Goal: Navigation & Orientation: Find specific page/section

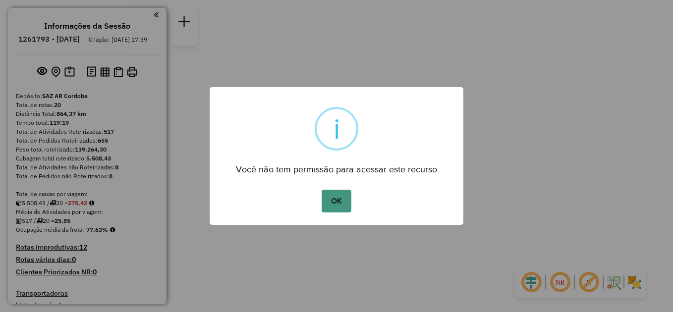
click at [333, 203] on button "OK" at bounding box center [336, 201] width 29 height 23
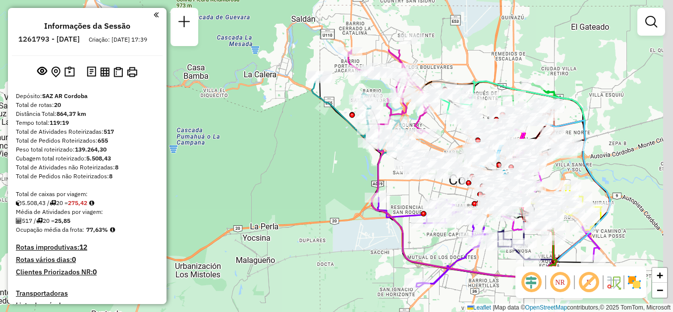
drag, startPoint x: 321, startPoint y: 128, endPoint x: 245, endPoint y: 208, distance: 110.0
click at [251, 209] on div "Janela de atendimento Grade de atendimento Capacidade Transportadoras Veículos …" at bounding box center [336, 156] width 673 height 312
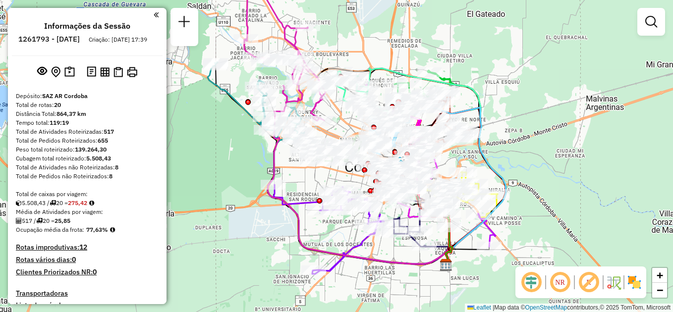
drag, startPoint x: 296, startPoint y: 146, endPoint x: 189, endPoint y: 122, distance: 109.1
click at [189, 122] on div "Janela de atendimento Grade de atendimento Capacidade Transportadoras Veículos …" at bounding box center [336, 156] width 673 height 312
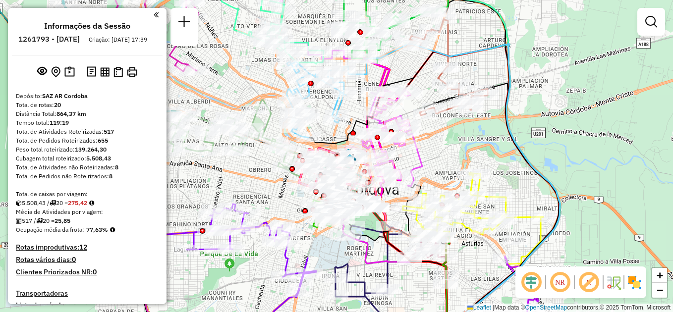
click at [154, 14] on em at bounding box center [156, 14] width 5 height 9
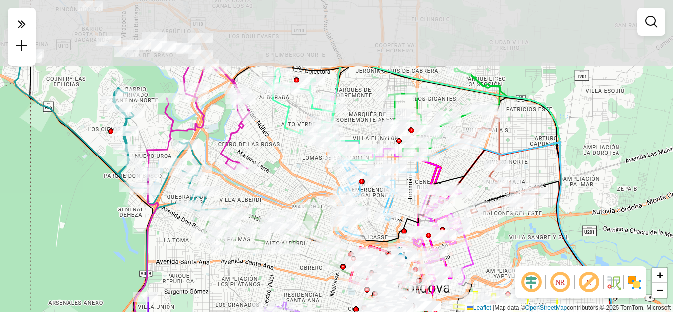
drag, startPoint x: 227, startPoint y: 55, endPoint x: 278, endPoint y: 154, distance: 110.6
click at [278, 154] on div "Janela de atendimento Grade de atendimento Capacidade Transportadoras Veículos …" at bounding box center [336, 156] width 673 height 312
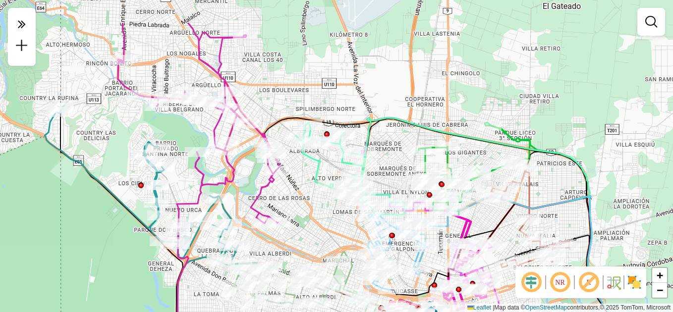
drag, startPoint x: 271, startPoint y: 130, endPoint x: 302, endPoint y: 184, distance: 61.9
click at [302, 184] on div "Janela de atendimento Grade de atendimento Capacidade Transportadoras Veículos …" at bounding box center [336, 156] width 673 height 312
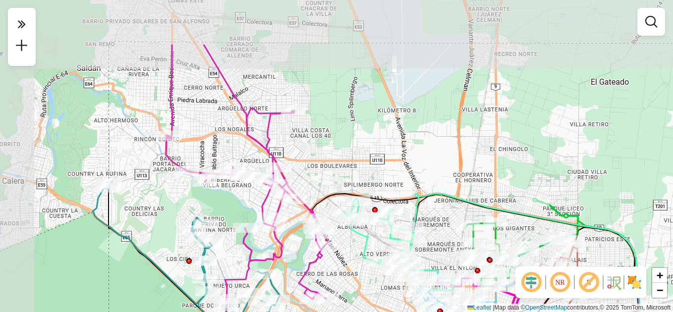
drag, startPoint x: 293, startPoint y: 86, endPoint x: 331, endPoint y: 151, distance: 75.5
click at [331, 151] on div "Janela de atendimento Grade de atendimento Capacidade Transportadoras Veículos …" at bounding box center [336, 156] width 673 height 312
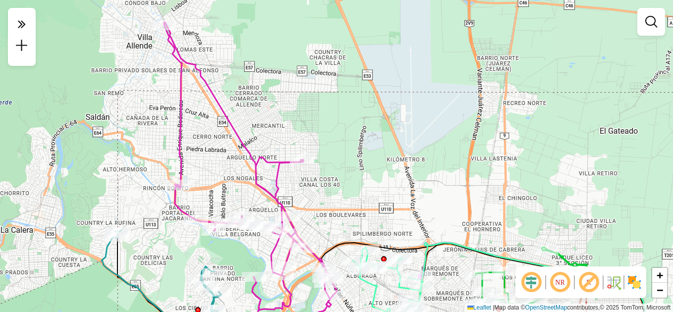
drag, startPoint x: 307, startPoint y: 67, endPoint x: 319, endPoint y: 137, distance: 71.3
click at [319, 136] on div "Janela de atendimento Grade de atendimento Capacidade Transportadoras Veículos …" at bounding box center [336, 156] width 673 height 312
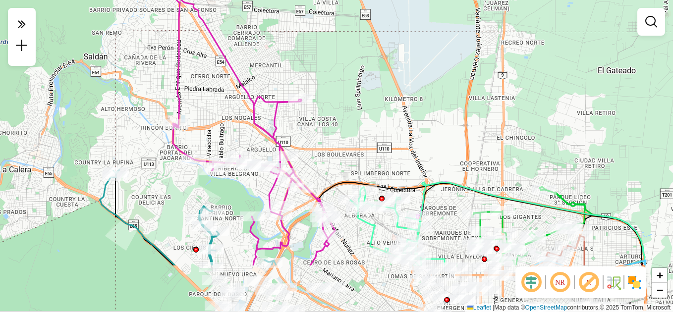
drag, startPoint x: 319, startPoint y: 142, endPoint x: 310, endPoint y: 72, distance: 70.0
click at [310, 72] on div "Janela de atendimento Grade de atendimento Capacidade Transportadoras Veículos …" at bounding box center [336, 156] width 673 height 312
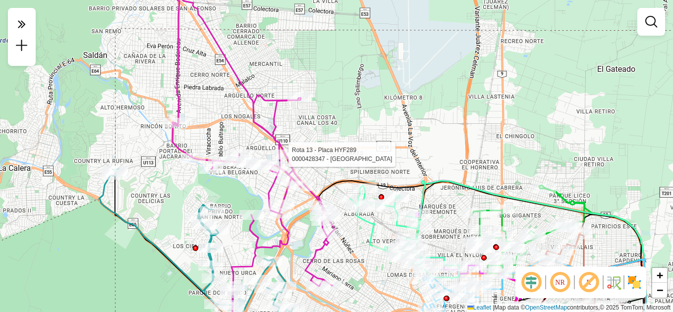
select select "**********"
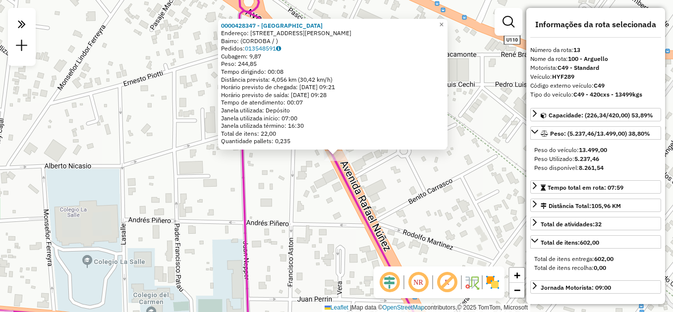
click at [323, 214] on div "0000428347 - [GEOGRAPHIC_DATA] Endereço: [STREET_ADDRESS][PERSON_NAME] Pedidos:…" at bounding box center [336, 156] width 673 height 312
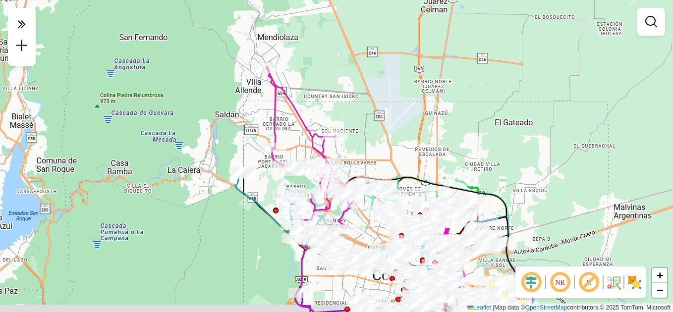
drag, startPoint x: 374, startPoint y: 182, endPoint x: 340, endPoint y: 126, distance: 65.1
click at [340, 126] on div "Janela de atendimento Grade de atendimento Capacidade Transportadoras Veículos …" at bounding box center [336, 156] width 673 height 312
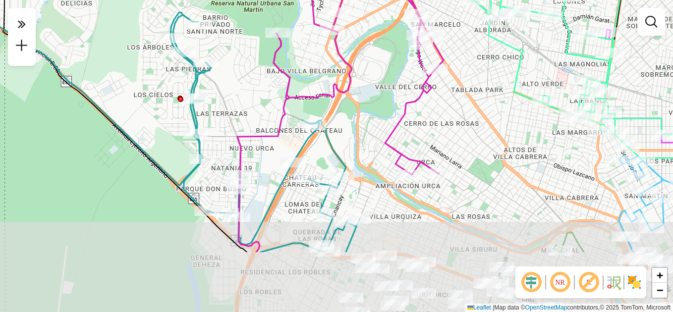
drag, startPoint x: 254, startPoint y: 190, endPoint x: 225, endPoint y: 98, distance: 96.2
click at [225, 98] on div "Janela de atendimento Grade de atendimento Capacidade Transportadoras Veículos …" at bounding box center [336, 156] width 673 height 312
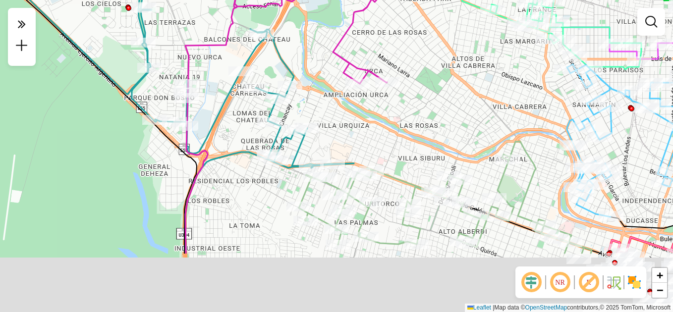
drag, startPoint x: 258, startPoint y: 164, endPoint x: 240, endPoint y: 127, distance: 41.2
click at [240, 127] on div "Janela de atendimento Grade de atendimento Capacidade Transportadoras Veículos …" at bounding box center [336, 156] width 673 height 312
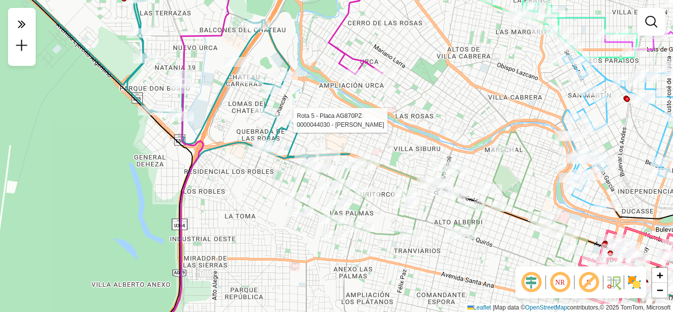
select select "**********"
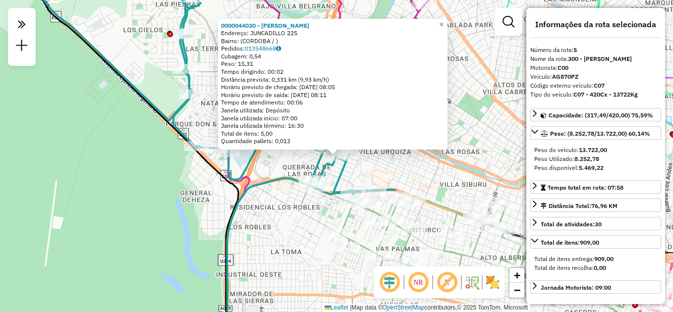
click at [271, 234] on div "0000044030 - Galante [PERSON_NAME]: JUNCADILLO 225 Bairro: ([GEOGRAPHIC_DATA] /…" at bounding box center [336, 156] width 673 height 312
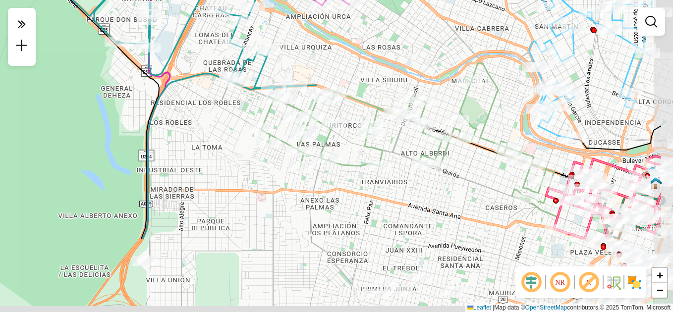
drag, startPoint x: 317, startPoint y: 243, endPoint x: 249, endPoint y: 159, distance: 107.9
click at [249, 159] on div "Janela de atendimento Grade de atendimento Capacidade Transportadoras Veículos …" at bounding box center [336, 156] width 673 height 312
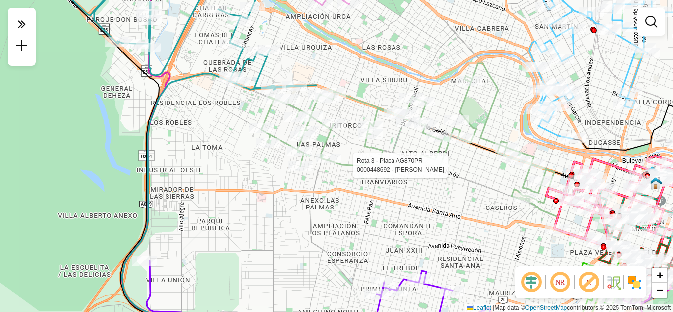
select select "**********"
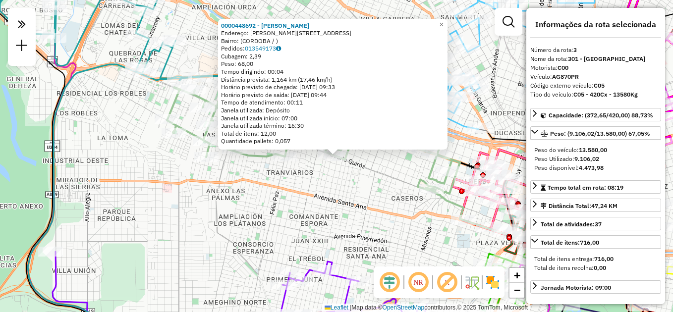
click at [355, 205] on div "0000448692 - [PERSON_NAME]: [PERSON_NAME][STREET_ADDRESS] Bairro: ([GEOGRAPHIC_…" at bounding box center [336, 156] width 673 height 312
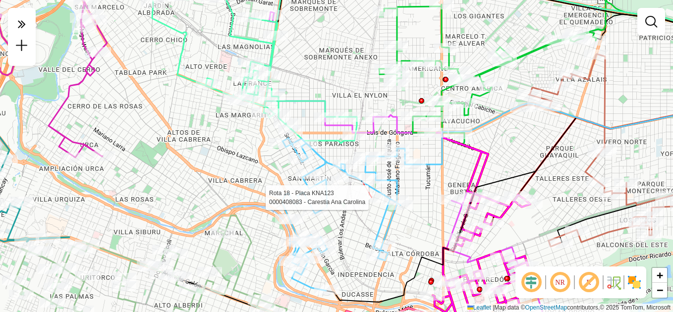
select select "**********"
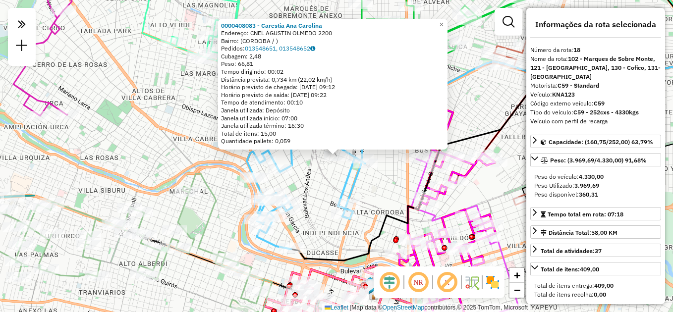
click at [320, 187] on div "0000408083 - Carestia [PERSON_NAME]: CNEL AGUSTIN OLMEDO 2200 Bairro: ([GEOGRAP…" at bounding box center [336, 156] width 673 height 312
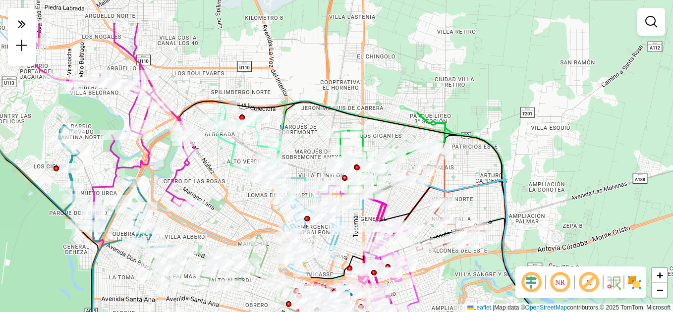
drag, startPoint x: 313, startPoint y: 183, endPoint x: 312, endPoint y: 242, distance: 59.0
click at [312, 242] on div "Rota 18 - Placa KNA123 0000439324 - Gyurgyev [PERSON_NAME] de atendimento Grade…" at bounding box center [336, 156] width 673 height 312
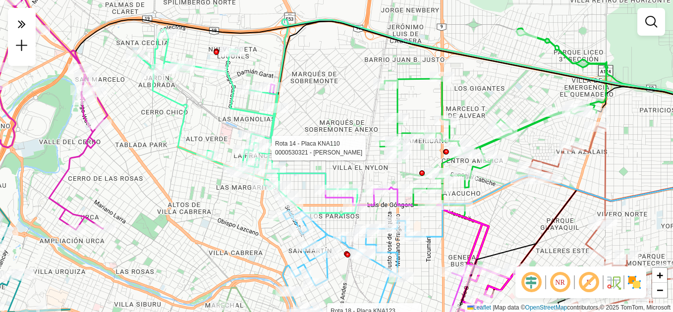
select select "**********"
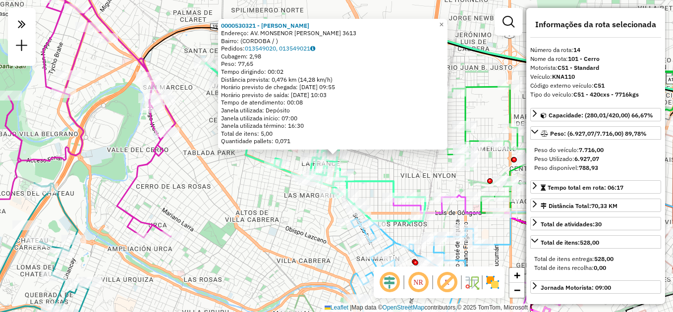
click at [364, 164] on div "0000530321 - [PERSON_NAME]: AV. MONSENOR [PERSON_NAME] 3613 Bairro: (CORDOBA / …" at bounding box center [336, 156] width 673 height 312
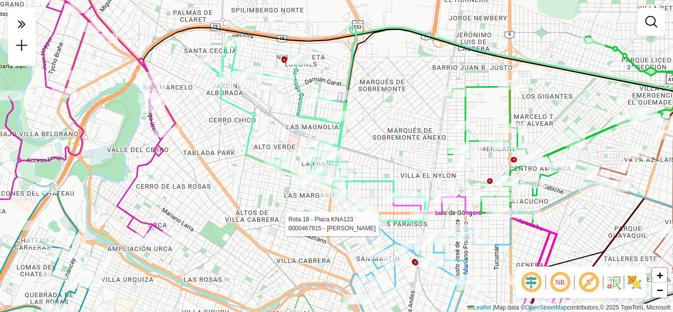
select select "**********"
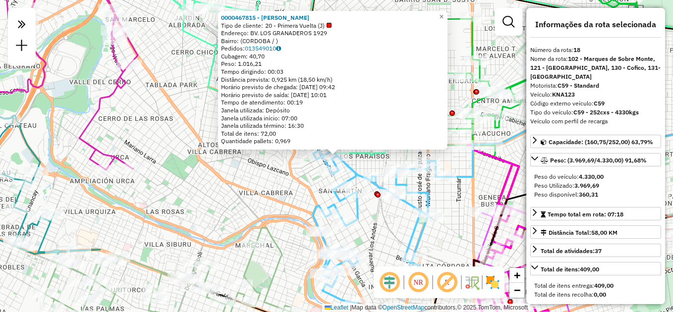
click at [289, 219] on div "Rota 18 - Placa KNA123 0000469843 - Distribuidora Brahman Sas Rota 18 - Placa K…" at bounding box center [336, 156] width 673 height 312
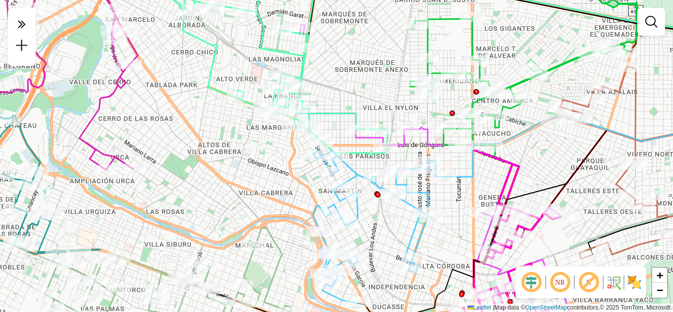
drag, startPoint x: 259, startPoint y: 161, endPoint x: 260, endPoint y: 230, distance: 69.9
click at [261, 231] on div "Janela de atendimento Grade de atendimento Capacidade Transportadoras Veículos …" at bounding box center [336, 156] width 673 height 312
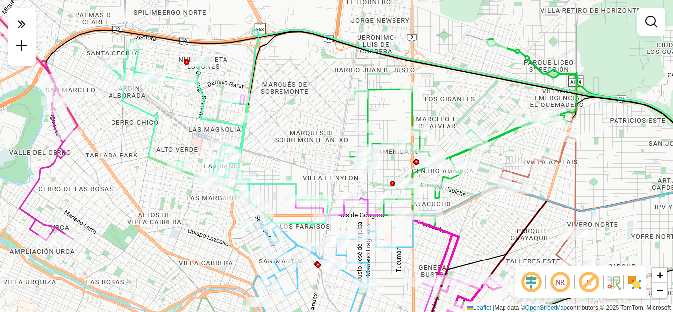
drag, startPoint x: 355, startPoint y: 155, endPoint x: 205, endPoint y: 152, distance: 150.6
click at [205, 152] on div "Janela de atendimento Grade de atendimento Capacidade Transportadoras Veículos …" at bounding box center [336, 156] width 673 height 312
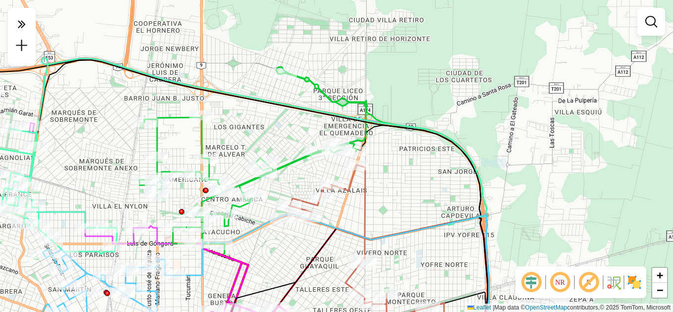
drag, startPoint x: 479, startPoint y: 156, endPoint x: 376, endPoint y: 181, distance: 106.2
click at [376, 181] on div "Janela de atendimento Grade de atendimento Capacidade Transportadoras Veículos …" at bounding box center [336, 156] width 673 height 312
select select "**********"
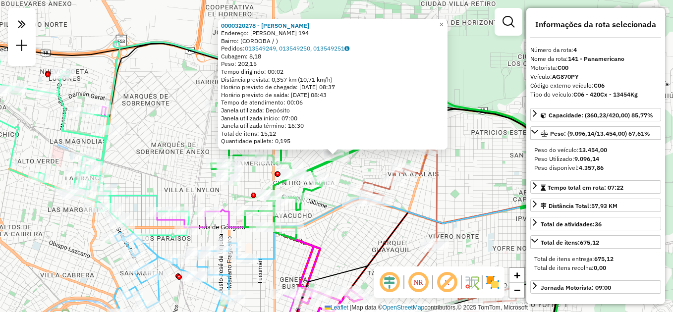
click at [407, 224] on div "0000320278 - [PERSON_NAME]: [PERSON_NAME] 194 Bairro: ([GEOGRAPHIC_DATA] / ) Pe…" at bounding box center [336, 156] width 673 height 312
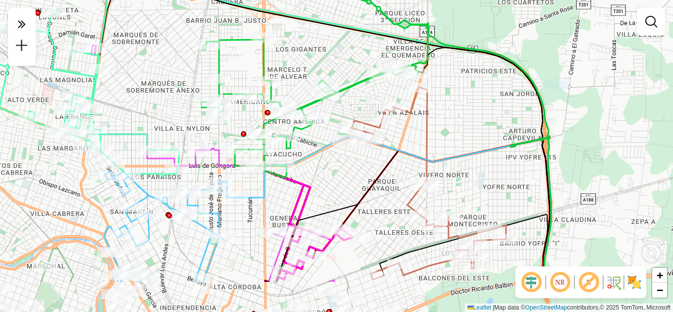
drag, startPoint x: 355, startPoint y: 188, endPoint x: 351, endPoint y: 165, distance: 22.7
click at [351, 165] on div "Janela de atendimento Grade de atendimento Capacidade Transportadoras Veículos …" at bounding box center [336, 156] width 673 height 312
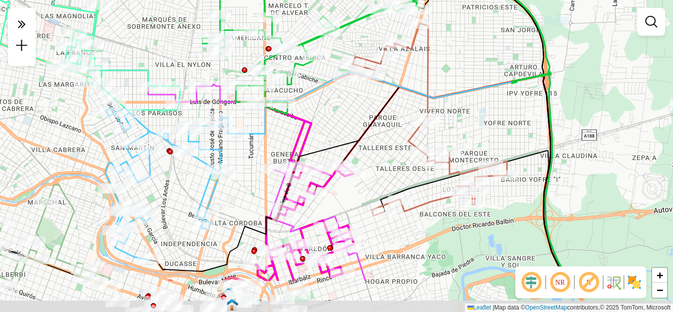
drag, startPoint x: 337, startPoint y: 181, endPoint x: 338, endPoint y: 121, distance: 60.5
click at [338, 121] on div "Janela de atendimento Grade de atendimento Capacidade Transportadoras Veículos …" at bounding box center [336, 156] width 673 height 312
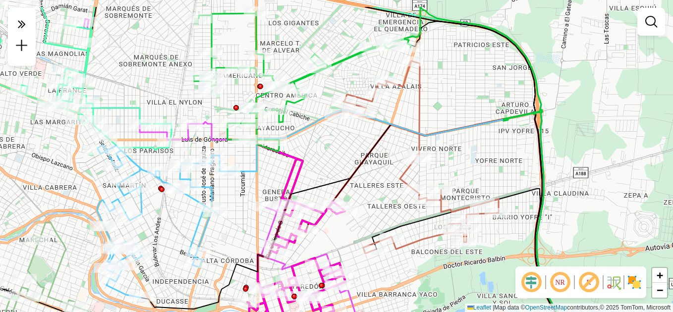
drag, startPoint x: 452, startPoint y: 112, endPoint x: 438, endPoint y: 145, distance: 35.3
click at [439, 144] on div "Janela de atendimento Grade de atendimento Capacidade Transportadoras Veículos …" at bounding box center [336, 156] width 673 height 312
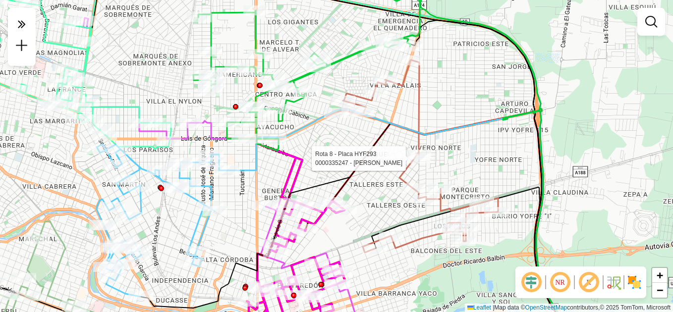
select select "**********"
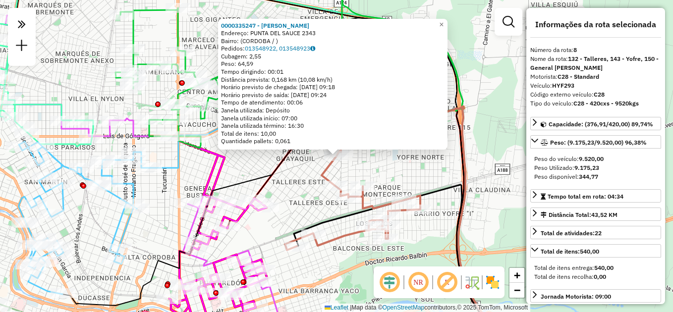
click at [426, 169] on div "0000335247 - Lopez [PERSON_NAME]: PUNTA DEL SAUCE 2343 Bairro: (CORDOBA / ) Ped…" at bounding box center [336, 156] width 673 height 312
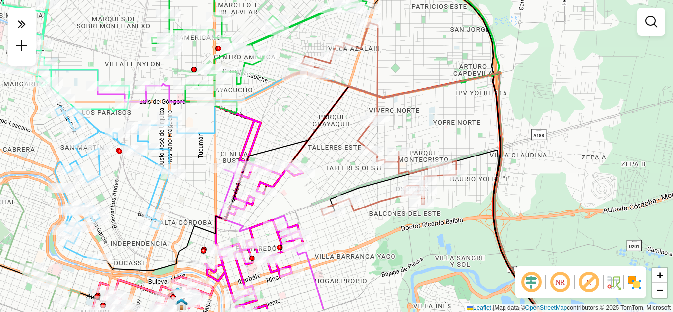
drag, startPoint x: 389, startPoint y: 166, endPoint x: 426, endPoint y: 132, distance: 50.1
click at [426, 132] on div "Janela de atendimento Grade de atendimento Capacidade Transportadoras Veículos …" at bounding box center [336, 156] width 673 height 312
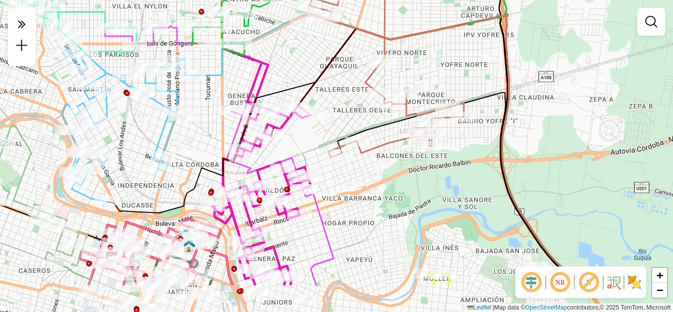
drag, startPoint x: 410, startPoint y: 217, endPoint x: 420, endPoint y: 186, distance: 33.4
click at [421, 167] on div "Janela de atendimento Grade de atendimento Capacidade Transportadoras Veículos …" at bounding box center [336, 156] width 673 height 312
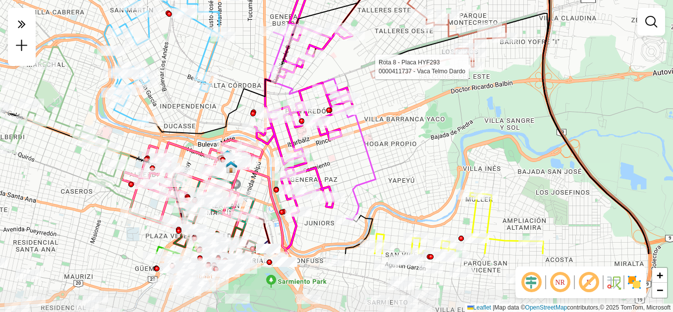
drag, startPoint x: 405, startPoint y: 206, endPoint x: 443, endPoint y: 117, distance: 96.8
click at [443, 117] on div "Rota 8 - Placa HYF293 0000411737 - Vaca Telmo Dardo Janela de atendimento Grade…" at bounding box center [336, 156] width 673 height 312
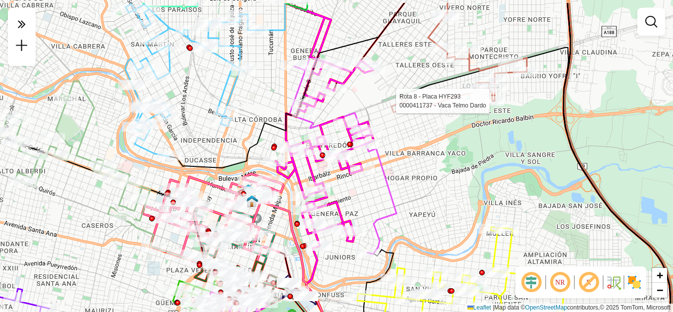
drag, startPoint x: 411, startPoint y: 187, endPoint x: 432, endPoint y: 221, distance: 40.0
click at [432, 221] on div "Rota 8 - Placa HYF293 0000411737 - Vaca Telmo Dardo Janela de atendimento Grade…" at bounding box center [336, 156] width 673 height 312
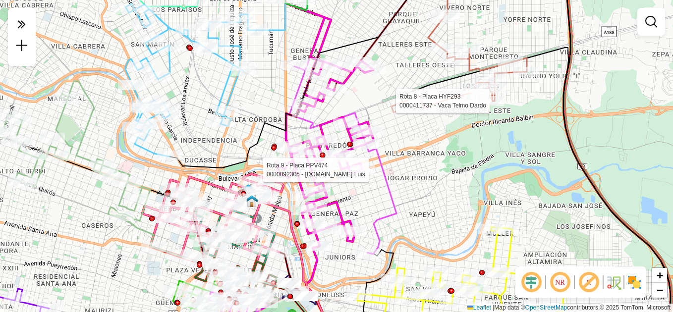
select select "**********"
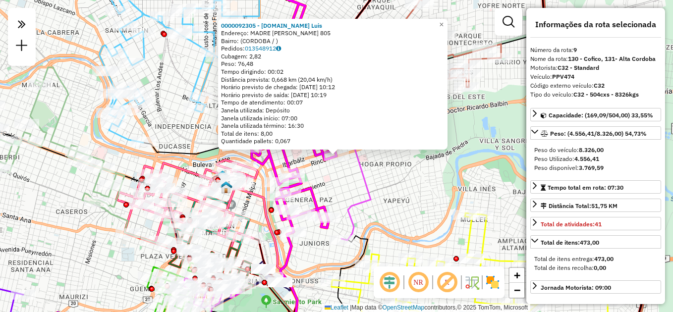
click at [395, 180] on div "0000092305 - [DOMAIN_NAME] Luis Endereço: MADRE [PERSON_NAME] 805 Bairro: (CORD…" at bounding box center [336, 156] width 673 height 312
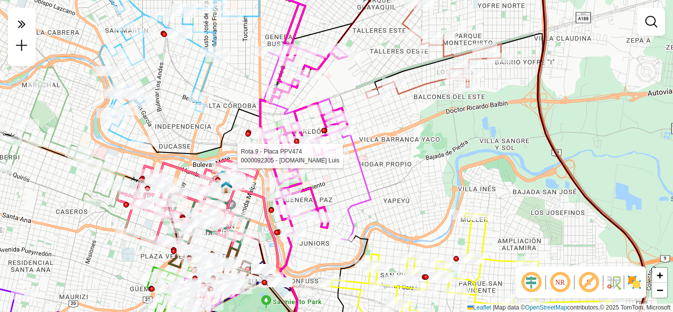
select select "**********"
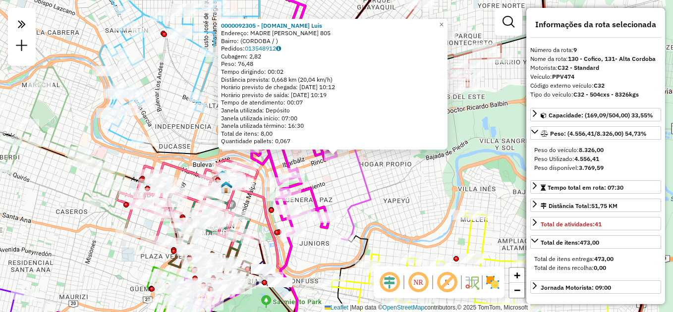
click at [348, 189] on div "0000092305 - [DOMAIN_NAME] Luis Endereço: MADRE [PERSON_NAME] 805 Bairro: (CORD…" at bounding box center [336, 156] width 673 height 312
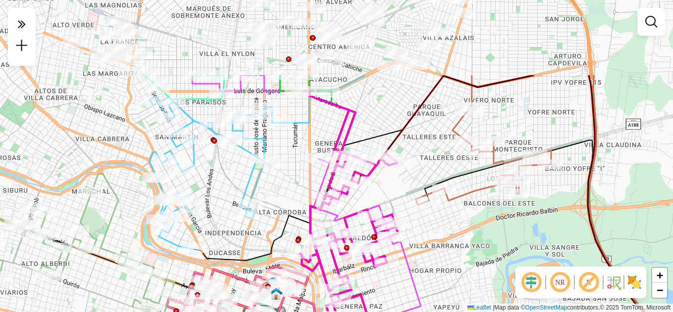
drag, startPoint x: 342, startPoint y: 186, endPoint x: 392, endPoint y: 292, distance: 117.7
click at [392, 292] on div "Janela de atendimento Grade de atendimento Capacidade Transportadoras Veículos …" at bounding box center [336, 156] width 673 height 312
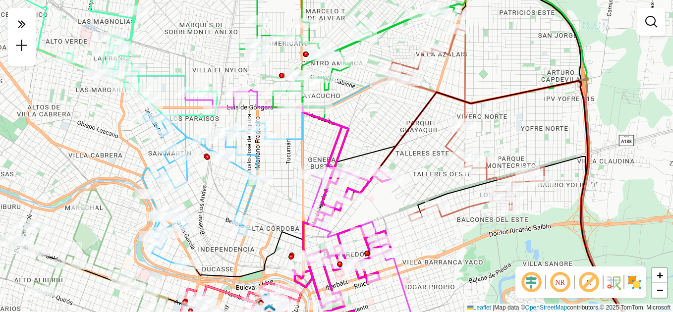
drag, startPoint x: 351, startPoint y: 120, endPoint x: 340, endPoint y: 131, distance: 15.4
click at [340, 131] on icon at bounding box center [342, 232] width 98 height 248
select select "**********"
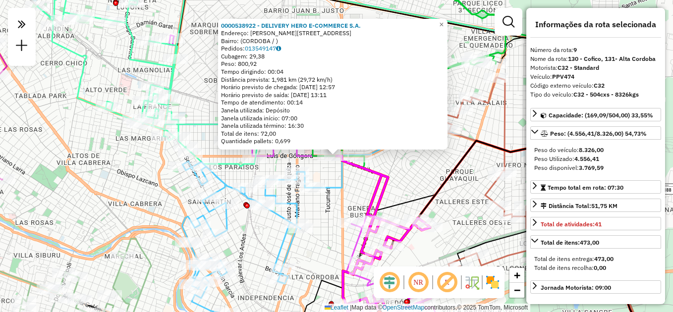
click at [340, 183] on icon at bounding box center [482, 234] width 339 height 217
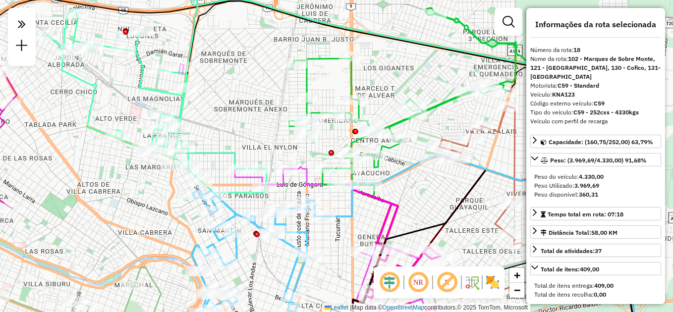
drag, startPoint x: 324, startPoint y: 175, endPoint x: 331, endPoint y: 195, distance: 21.5
click at [331, 195] on div "Janela de atendimento Grade de atendimento Capacidade Transportadoras Veículos …" at bounding box center [336, 156] width 673 height 312
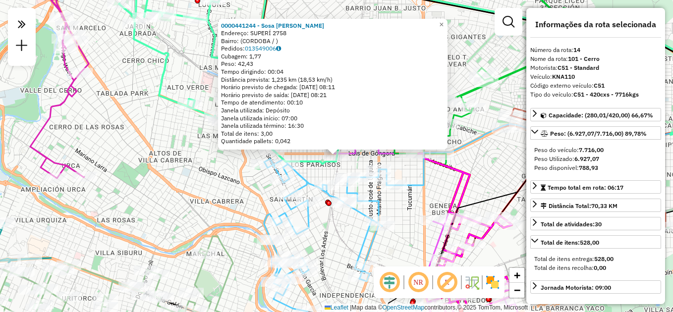
click at [409, 173] on div "0000441244 - Sosa [PERSON_NAME]: SUPERÍ 2758 Bairro: (CORDOBA / ) Pedidos: 0135…" at bounding box center [336, 156] width 673 height 312
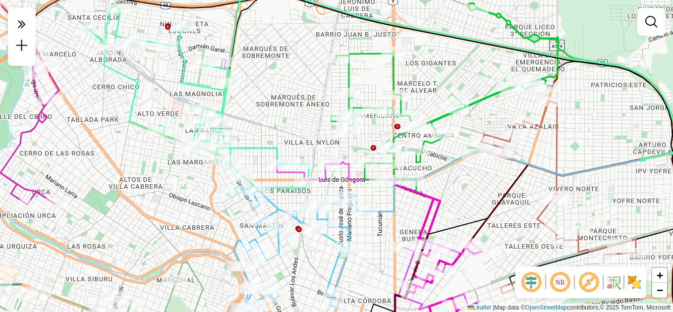
drag, startPoint x: 461, startPoint y: 178, endPoint x: 431, endPoint y: 206, distance: 41.4
click at [431, 206] on icon at bounding box center [433, 275] width 98 height 190
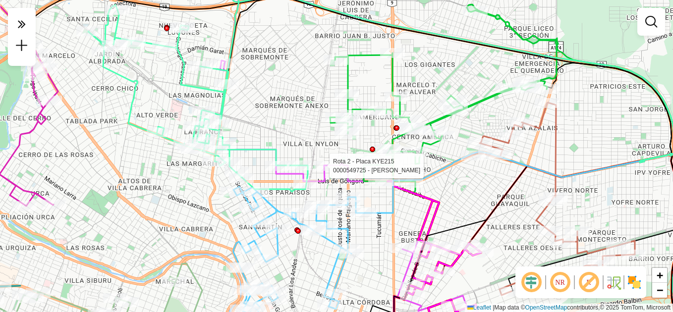
select select "**********"
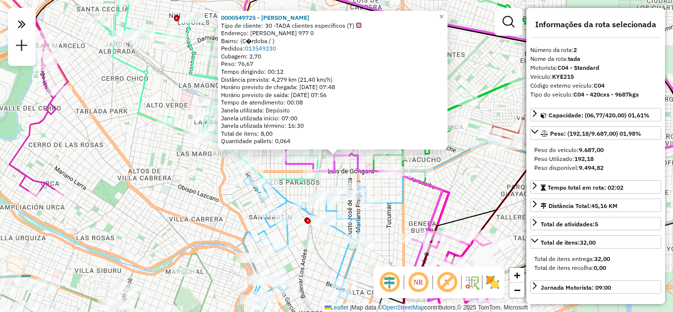
click at [388, 185] on div "0000549725 - Clau Reyna Morena Tipo de cliente: 30 -TADA clientes específicos (…" at bounding box center [336, 156] width 673 height 312
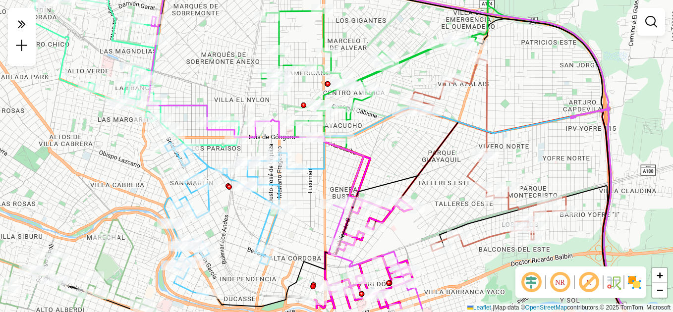
drag, startPoint x: 410, startPoint y: 193, endPoint x: 331, endPoint y: 159, distance: 85.9
click at [331, 159] on div "Janela de atendimento Grade de atendimento Capacidade Transportadoras Veículos …" at bounding box center [336, 156] width 673 height 312
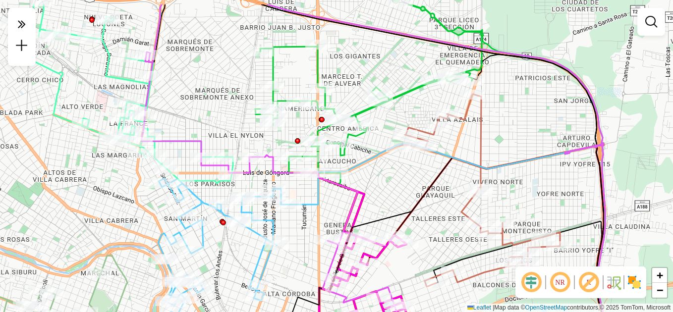
drag, startPoint x: 391, startPoint y: 155, endPoint x: 385, endPoint y: 182, distance: 27.4
click at [385, 182] on div "Janela de atendimento Grade de atendimento Capacidade Transportadoras Veículos …" at bounding box center [336, 156] width 673 height 312
select select "**********"
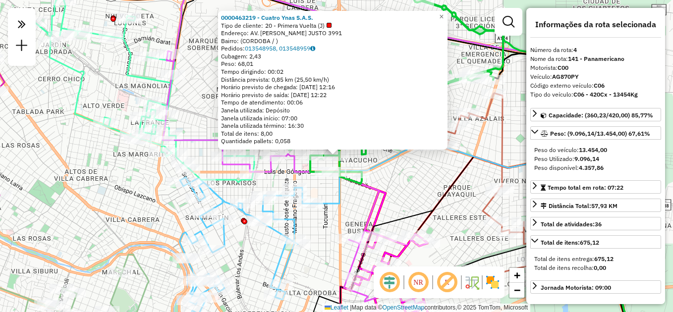
click at [394, 170] on div "0000463219 - Cuatro Ynas S.A.S. Tipo de cliente: 20 - Primera Vuelta (J) Endere…" at bounding box center [336, 156] width 673 height 312
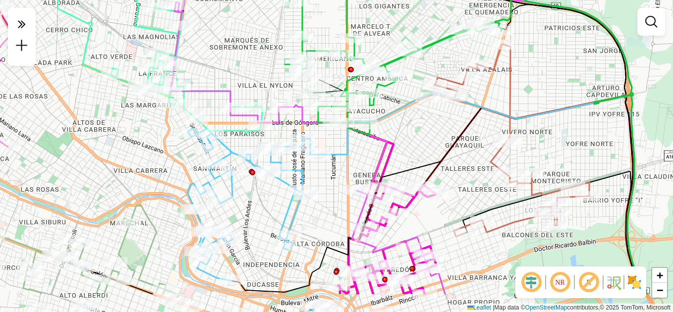
drag, startPoint x: 394, startPoint y: 168, endPoint x: 402, endPoint y: 119, distance: 49.7
click at [402, 119] on div "Janela de atendimento Grade de atendimento Capacidade Transportadoras Veículos …" at bounding box center [336, 156] width 673 height 312
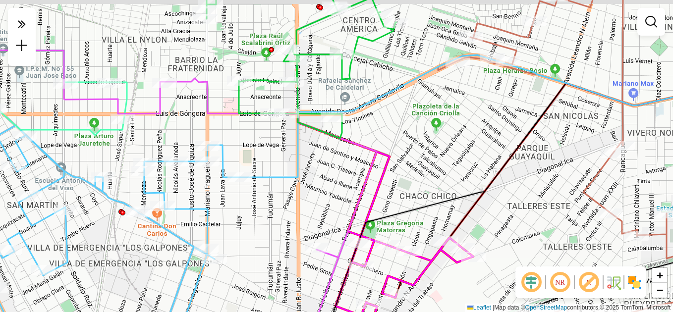
drag, startPoint x: 355, startPoint y: 170, endPoint x: 361, endPoint y: 205, distance: 35.2
click at [361, 205] on div "Janela de atendimento Grade de atendimento Capacidade Transportadoras Veículos …" at bounding box center [336, 156] width 673 height 312
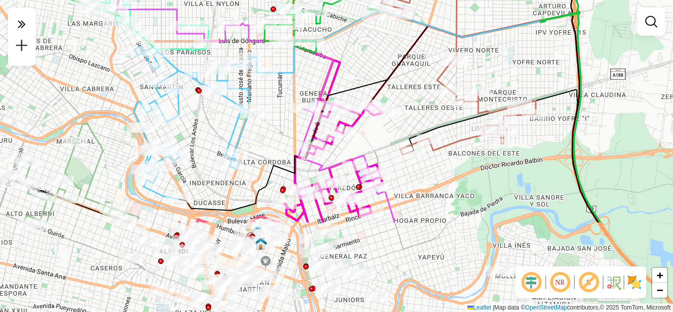
drag, startPoint x: 417, startPoint y: 190, endPoint x: 372, endPoint y: 69, distance: 129.0
click at [372, 69] on div "Janela de atendimento Grade de atendimento Capacidade Transportadoras Veículos …" at bounding box center [336, 156] width 673 height 312
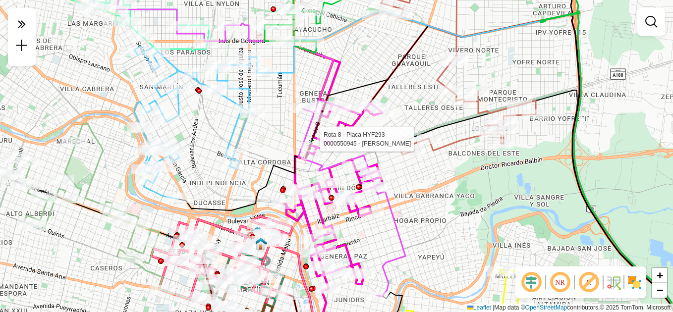
select select "**********"
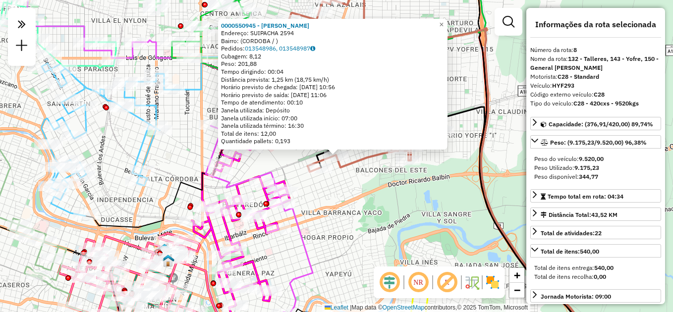
click at [407, 178] on div "0000550945 - [PERSON_NAME]: SUIPACHA 2594 Bairro: (CORDOBA / ) Pedidos: 0135489…" at bounding box center [336, 156] width 673 height 312
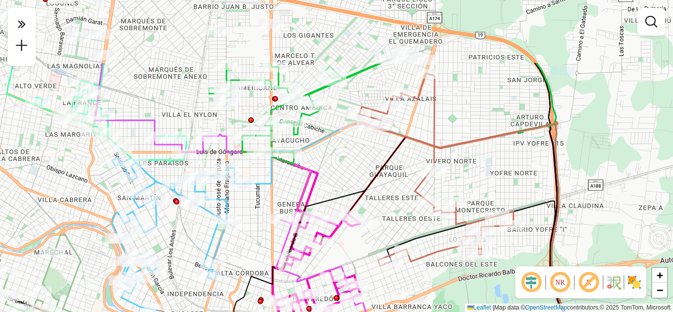
drag, startPoint x: 316, startPoint y: 100, endPoint x: 402, endPoint y: 213, distance: 142.1
click at [402, 213] on div "Janela de atendimento Grade de atendimento Capacidade Transportadoras Veículos …" at bounding box center [336, 156] width 673 height 312
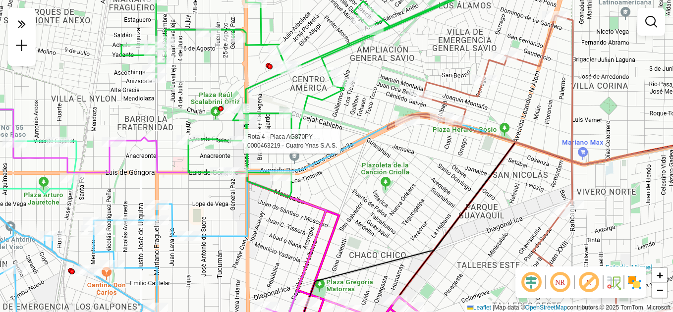
select select "**********"
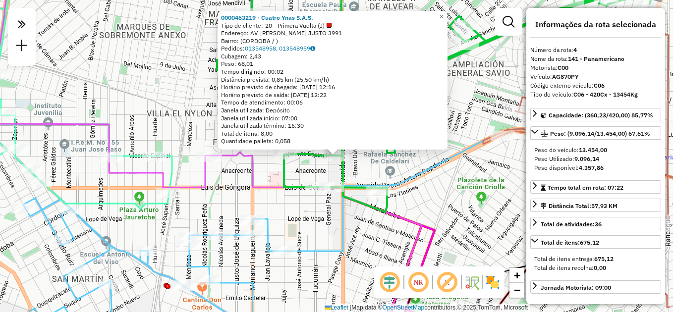
click at [371, 180] on icon at bounding box center [512, 190] width 455 height 122
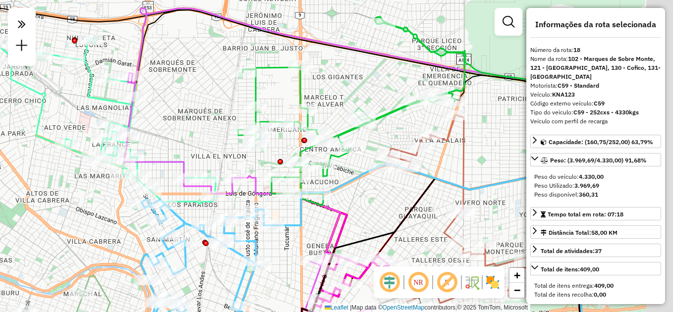
drag, startPoint x: 332, startPoint y: 226, endPoint x: 288, endPoint y: 215, distance: 45.1
click at [289, 215] on icon at bounding box center [430, 249] width 316 height 171
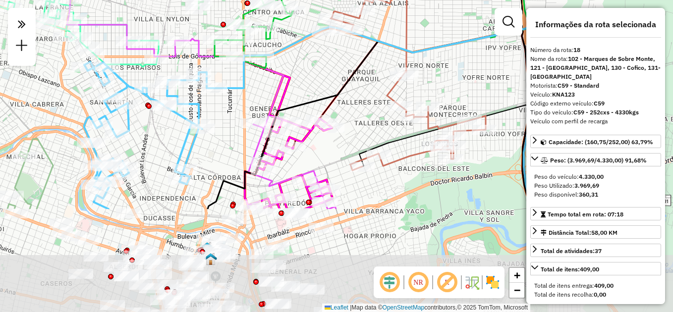
drag, startPoint x: 318, startPoint y: 239, endPoint x: 269, endPoint y: 104, distance: 144.3
click at [269, 104] on icon at bounding box center [201, 72] width 269 height 273
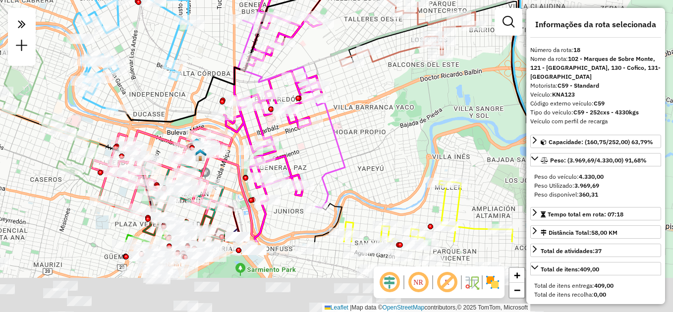
drag, startPoint x: 345, startPoint y: 110, endPoint x: 339, endPoint y: 94, distance: 16.8
click at [339, 94] on div "Janela de atendimento Grade de atendimento Capacidade Transportadoras Veículos …" at bounding box center [336, 156] width 673 height 312
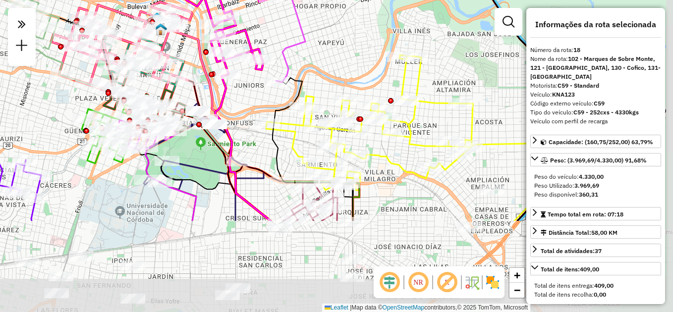
drag, startPoint x: 408, startPoint y: 215, endPoint x: 371, endPoint y: 93, distance: 127.4
click at [371, 93] on div "Janela de atendimento Grade de atendimento Capacidade Transportadoras Veículos …" at bounding box center [336, 156] width 673 height 312
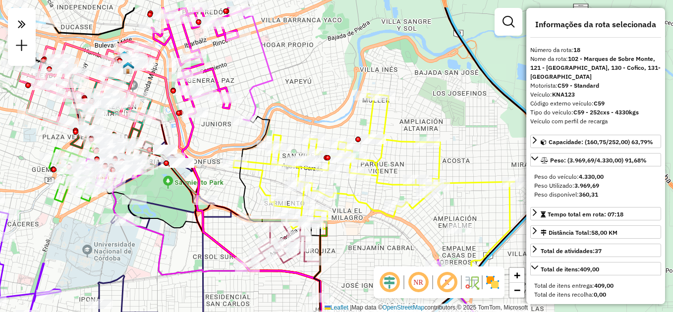
drag, startPoint x: 405, startPoint y: 233, endPoint x: 378, endPoint y: 240, distance: 27.6
click at [385, 243] on div "Janela de atendimento Grade de atendimento Capacidade Transportadoras Veículos …" at bounding box center [336, 156] width 673 height 312
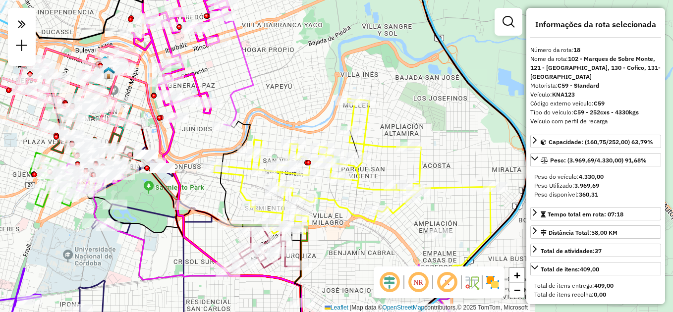
click at [379, 172] on div "Janela de atendimento Grade de atendimento Capacidade Transportadoras Veículos …" at bounding box center [336, 156] width 673 height 312
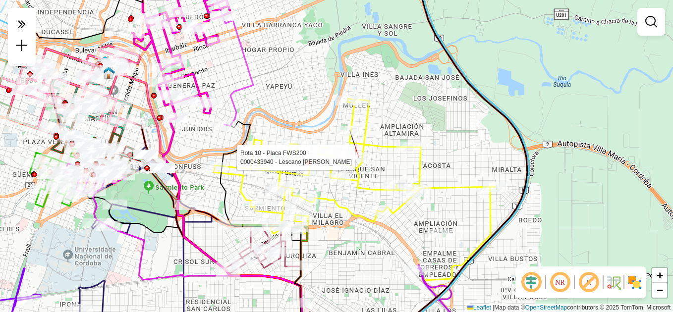
select select "**********"
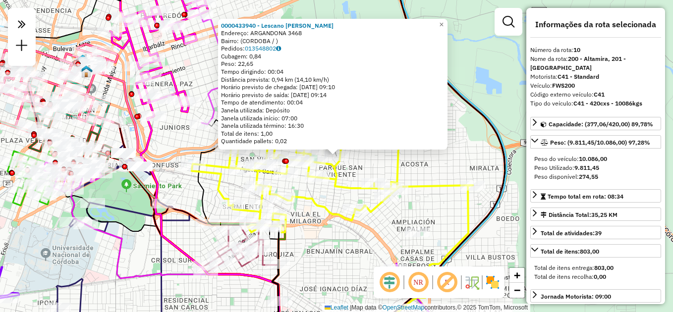
click at [440, 238] on div "0000433940 - Lescano [PERSON_NAME]: ARGANDONA 3468 Bairro: (CORDOBA / ) Pedidos…" at bounding box center [336, 156] width 673 height 312
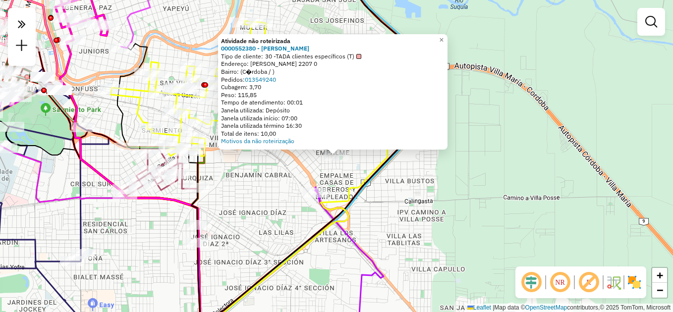
click at [316, 256] on div "Atividade não roteirizada 0000552380 - [PERSON_NAME] Tipo de cliente: 30 -TADA …" at bounding box center [336, 156] width 673 height 312
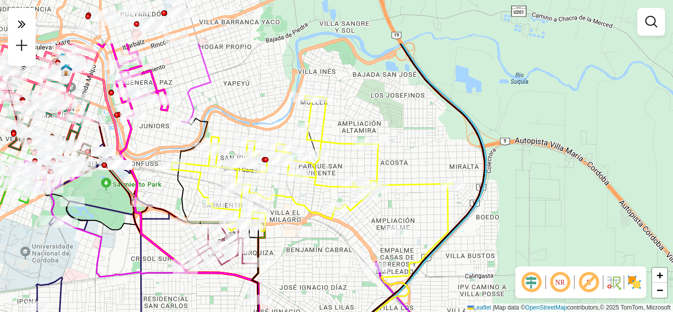
drag, startPoint x: 228, startPoint y: 190, endPoint x: 286, endPoint y: 260, distance: 90.8
click at [286, 260] on div "Janela de atendimento Grade de atendimento Capacidade Transportadoras Veículos …" at bounding box center [336, 156] width 673 height 312
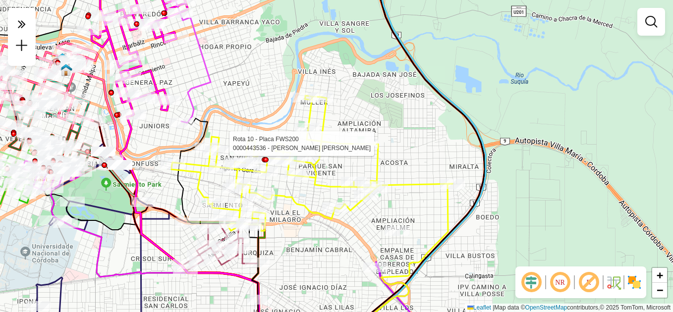
select select "**********"
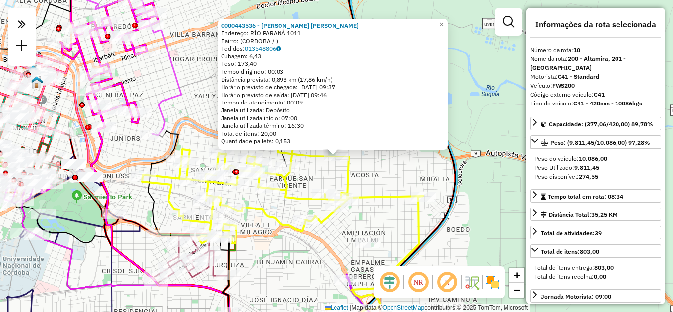
click at [399, 214] on div "0000443536 - [PERSON_NAME] [PERSON_NAME]: RÍO PARANÁ 1011 Bairro: ([GEOGRAPHIC_…" at bounding box center [336, 156] width 673 height 312
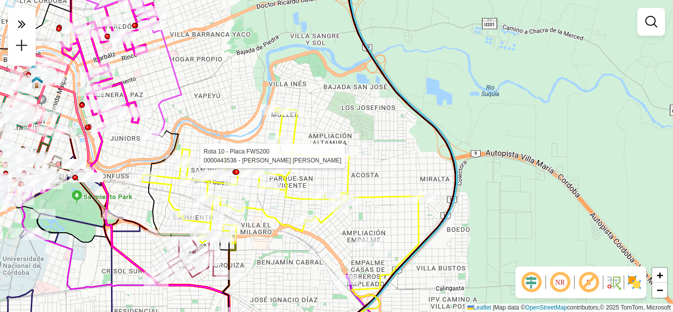
select select "**********"
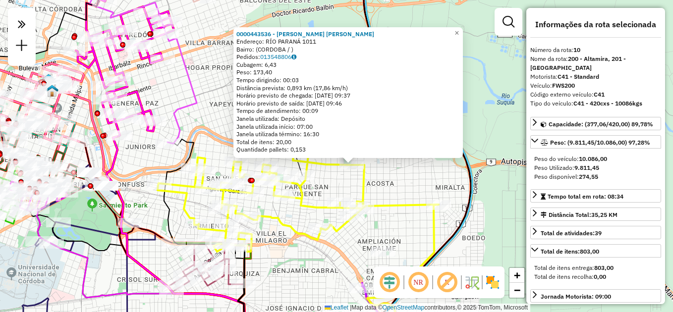
drag, startPoint x: 379, startPoint y: 216, endPoint x: 402, endPoint y: 228, distance: 25.5
click at [402, 228] on div "0000443536 - [PERSON_NAME] [PERSON_NAME]: RÍO PARANÁ 1011 Bairro: ([GEOGRAPHIC_…" at bounding box center [336, 156] width 673 height 312
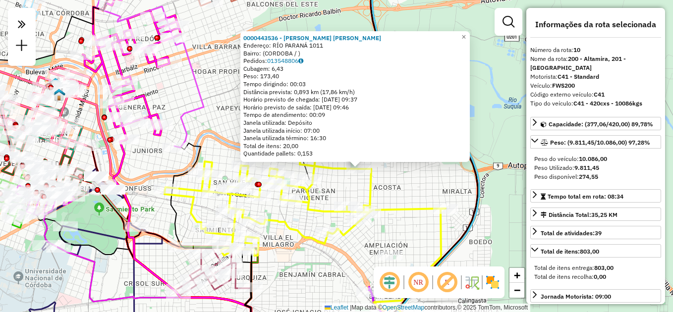
click at [396, 180] on div "0000443536 - [PERSON_NAME] [PERSON_NAME]: RÍO PARANÁ 1011 Bairro: ([GEOGRAPHIC_…" at bounding box center [336, 156] width 673 height 312
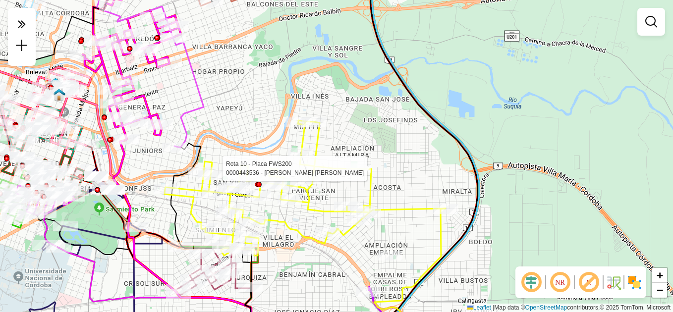
select select "**********"
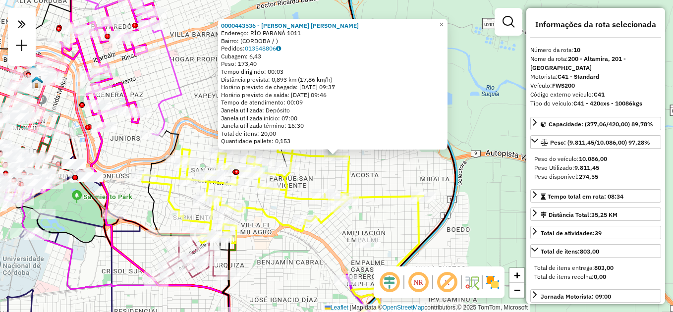
click at [283, 261] on div "0000443536 - [PERSON_NAME] [PERSON_NAME]: RÍO PARANÁ 1011 Bairro: ([GEOGRAPHIC_…" at bounding box center [336, 156] width 673 height 312
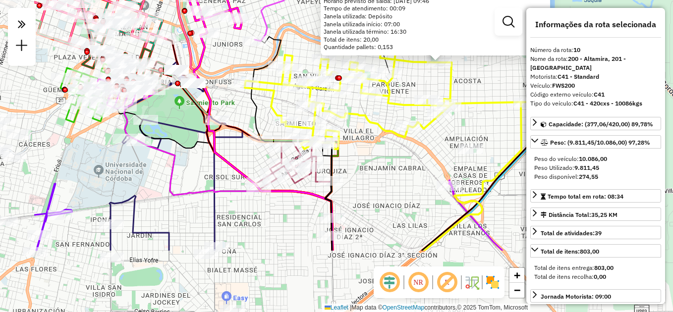
drag, startPoint x: 277, startPoint y: 259, endPoint x: 381, endPoint y: 161, distance: 143.0
click at [381, 161] on div "0000443536 - [PERSON_NAME] [PERSON_NAME]: RÍO PARANÁ 1011 Bairro: ([GEOGRAPHIC_…" at bounding box center [336, 156] width 673 height 312
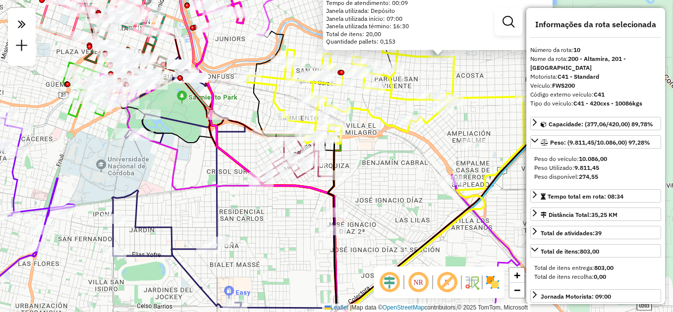
click at [383, 183] on div "0000443536 - [PERSON_NAME] [PERSON_NAME]: RÍO PARANÁ 1011 Bairro: ([GEOGRAPHIC_…" at bounding box center [336, 156] width 673 height 312
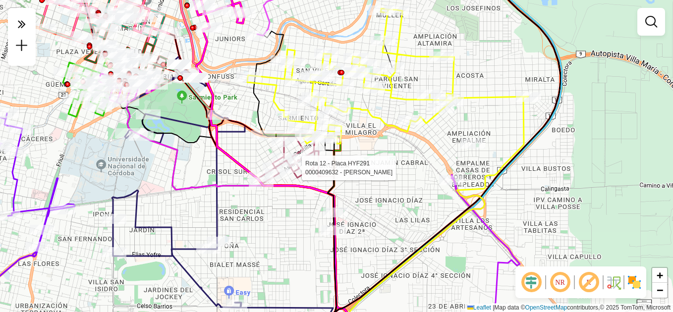
select select "**********"
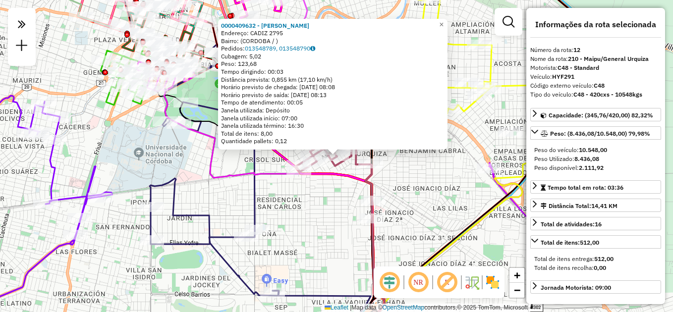
drag, startPoint x: 320, startPoint y: 210, endPoint x: 307, endPoint y: 286, distance: 76.9
click at [308, 286] on div "0000409632 - [PERSON_NAME]: CADIZ 2795 Bairro: (CORDOBA / ) Pedidos: 013548789,…" at bounding box center [336, 156] width 673 height 312
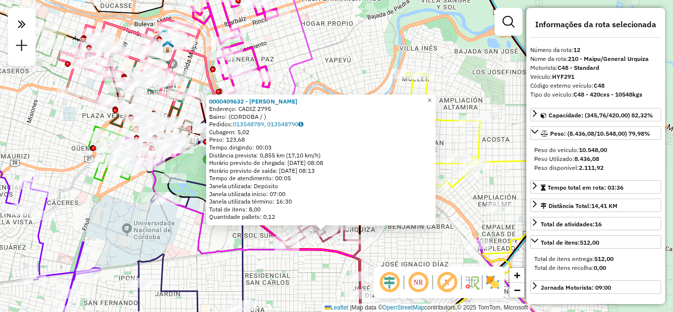
click at [396, 255] on div "0000409632 - [PERSON_NAME]: CADIZ 2795 Bairro: (CORDOBA / ) Pedidos: 013548789,…" at bounding box center [336, 156] width 673 height 312
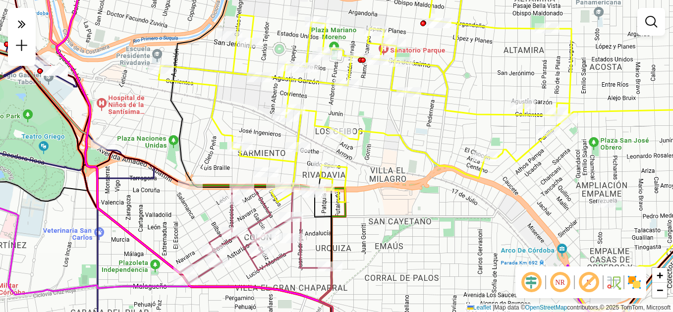
drag, startPoint x: 390, startPoint y: 203, endPoint x: 406, endPoint y: 232, distance: 32.8
click at [406, 233] on div "Janela de atendimento Grade de atendimento Capacidade Transportadoras Veículos …" at bounding box center [336, 156] width 673 height 312
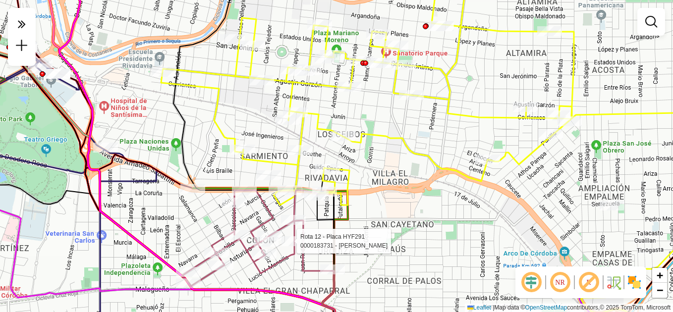
select select "**********"
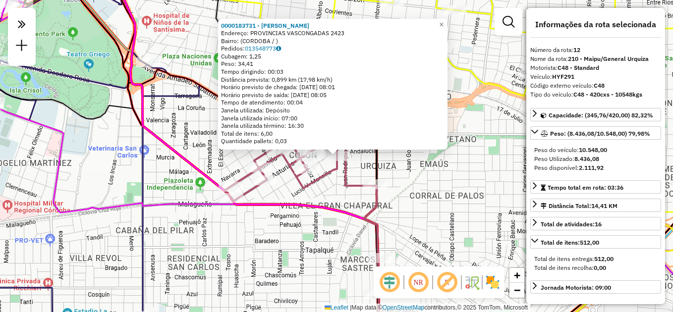
click at [293, 253] on div "0000183731 - [PERSON_NAME]: PROVINCIAS VASCONGADAS 2423 Bairro: ([GEOGRAPHIC_DA…" at bounding box center [336, 156] width 673 height 312
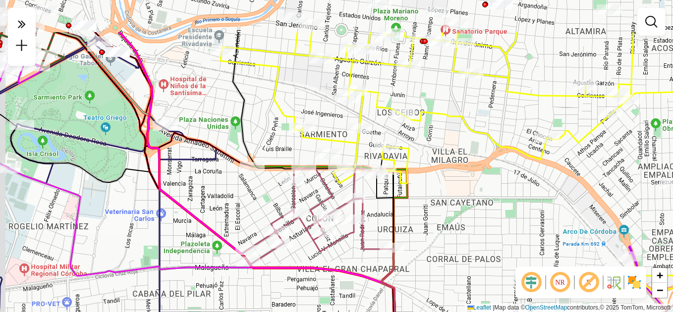
drag, startPoint x: 449, startPoint y: 187, endPoint x: 466, endPoint y: 250, distance: 65.6
click at [466, 250] on div "Janela de atendimento Grade de atendimento Capacidade Transportadoras Veículos …" at bounding box center [336, 156] width 673 height 312
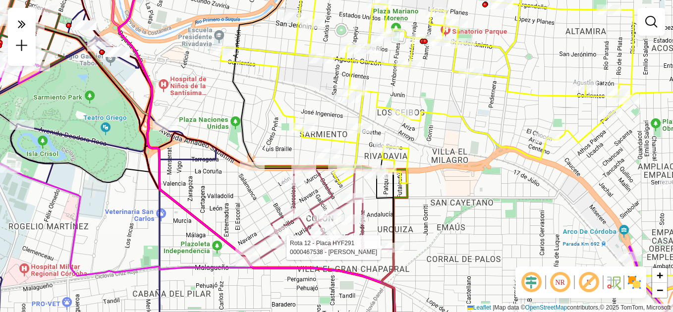
select select "**********"
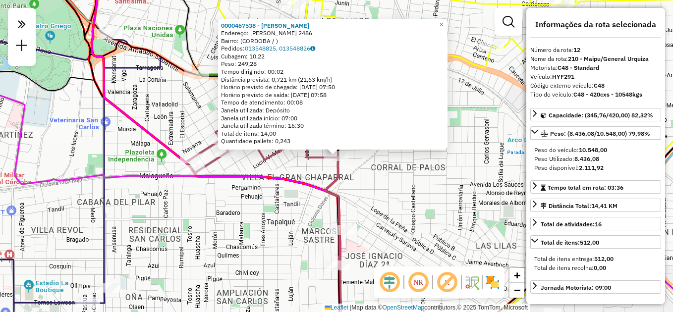
click at [416, 215] on div "0000467538 - Escudero [PERSON_NAME]: [PERSON_NAME] 2486 Bairro: (CORDOBA / ) Pe…" at bounding box center [336, 156] width 673 height 312
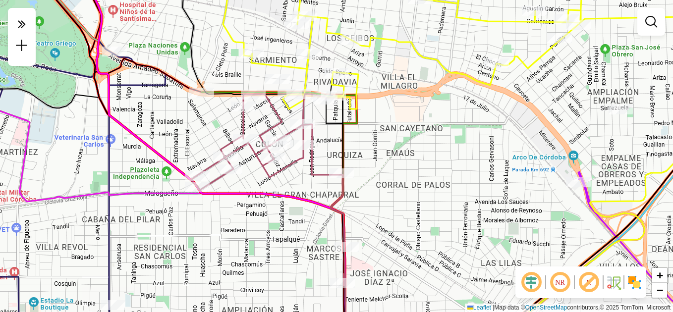
drag, startPoint x: 394, startPoint y: 131, endPoint x: 402, endPoint y: 176, distance: 45.9
click at [402, 176] on div "Janela de atendimento Grade de atendimento Capacidade Transportadoras Veículos …" at bounding box center [336, 156] width 673 height 312
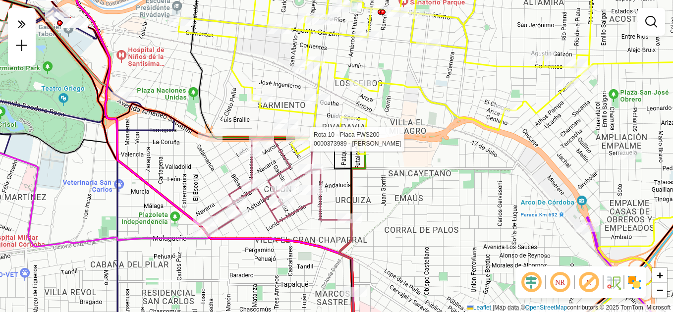
select select "**********"
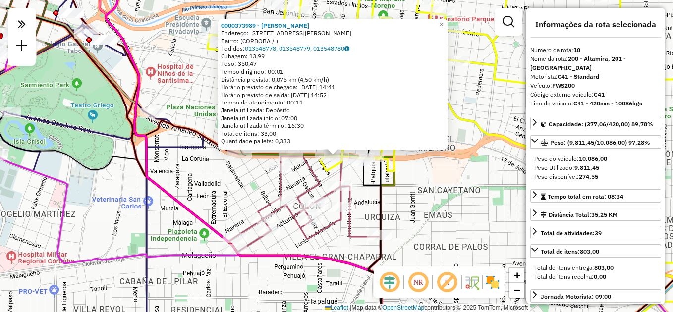
click at [394, 190] on icon at bounding box center [316, 248] width 155 height 189
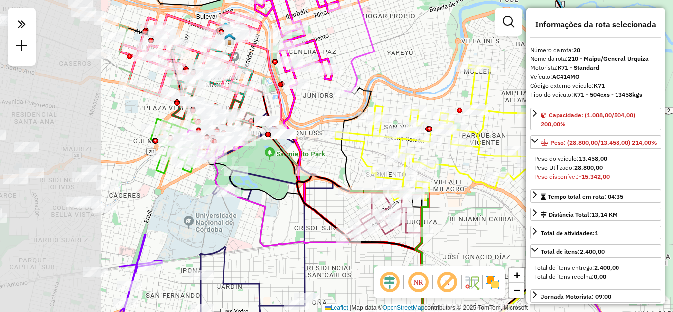
drag, startPoint x: 98, startPoint y: 206, endPoint x: 285, endPoint y: 223, distance: 188.1
click at [285, 223] on div "Janela de atendimento Grade de atendimento Capacidade Transportadoras Veículos …" at bounding box center [336, 156] width 673 height 312
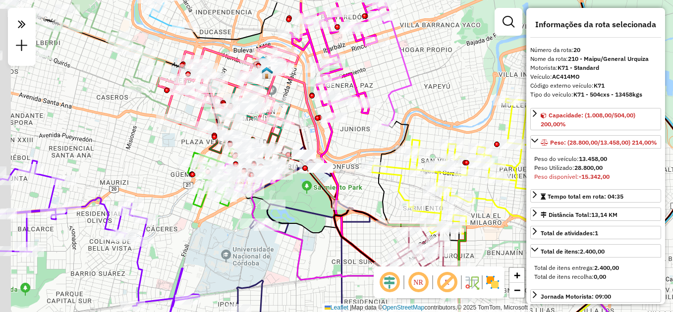
drag, startPoint x: 227, startPoint y: 208, endPoint x: 267, endPoint y: 239, distance: 50.8
click at [268, 245] on div "Janela de atendimento Grade de atendimento Capacidade Transportadoras Veículos …" at bounding box center [336, 156] width 673 height 312
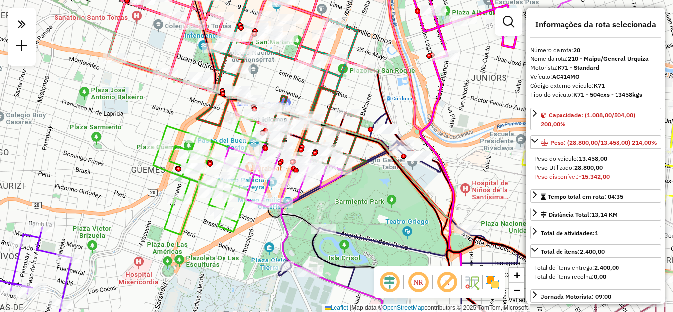
drag, startPoint x: 179, startPoint y: 217, endPoint x: 279, endPoint y: 230, distance: 100.9
click at [264, 254] on div "Janela de atendimento Grade de atendimento Capacidade Transportadoras Veículos …" at bounding box center [336, 156] width 673 height 312
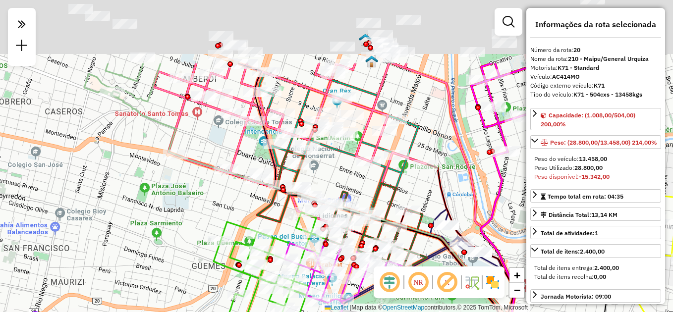
drag, startPoint x: 362, startPoint y: 101, endPoint x: 361, endPoint y: 184, distance: 83.7
click at [381, 195] on icon at bounding box center [341, 209] width 169 height 117
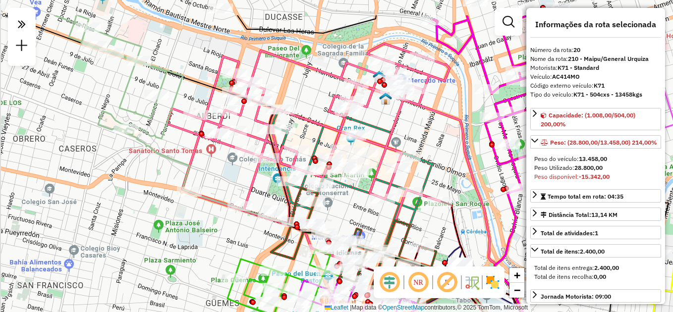
drag, startPoint x: 351, startPoint y: 199, endPoint x: 351, endPoint y: 220, distance: 21.8
click at [351, 220] on div "Janela de atendimento Grade de atendimento Capacidade Transportadoras Veículos …" at bounding box center [336, 156] width 673 height 312
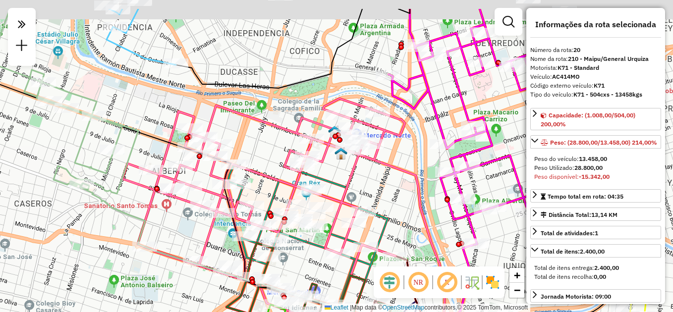
drag, startPoint x: 384, startPoint y: 175, endPoint x: 367, endPoint y: 179, distance: 17.2
click at [369, 181] on div "Janela de atendimento Grade de atendimento Capacidade Transportadoras Veículos …" at bounding box center [336, 156] width 673 height 312
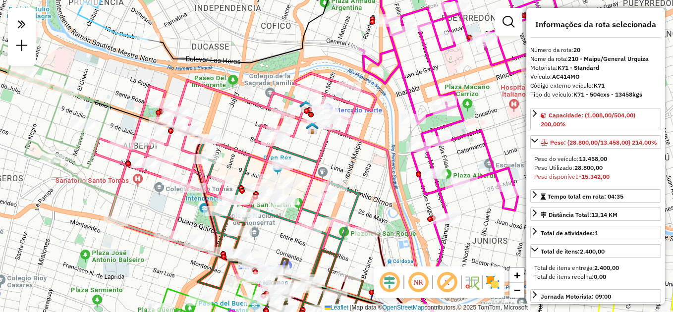
drag, startPoint x: 327, startPoint y: 179, endPoint x: 308, endPoint y: 148, distance: 37.4
click at [313, 150] on icon at bounding box center [235, 187] width 282 height 228
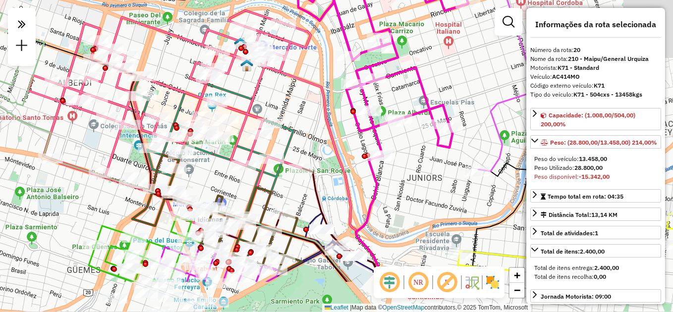
drag, startPoint x: 337, startPoint y: 171, endPoint x: 275, endPoint y: 110, distance: 86.9
click at [275, 110] on div "Janela de atendimento Grade de atendimento Capacidade Transportadoras Veículos …" at bounding box center [336, 156] width 673 height 312
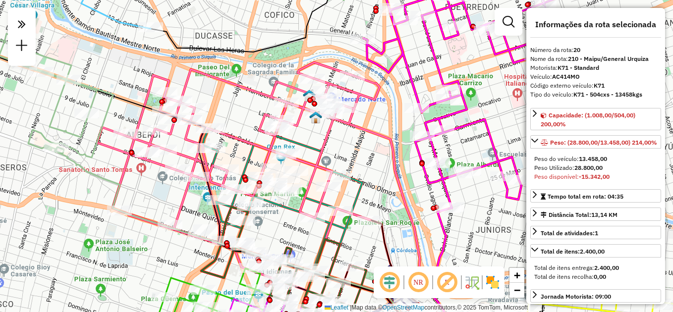
drag, startPoint x: 283, startPoint y: 146, endPoint x: 341, endPoint y: 178, distance: 66.5
click at [341, 178] on icon at bounding box center [238, 176] width 282 height 228
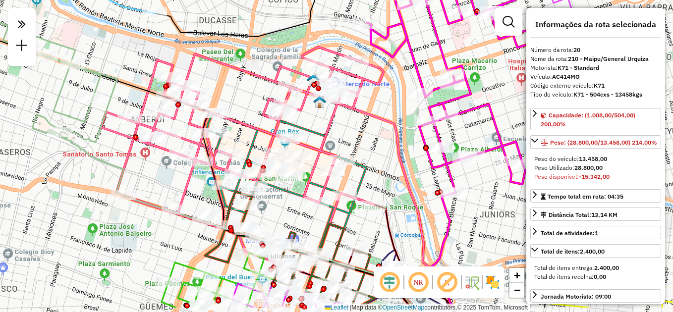
drag, startPoint x: 257, startPoint y: 170, endPoint x: 244, endPoint y: 137, distance: 35.6
click at [244, 137] on div "Janela de atendimento Grade de atendimento Capacidade Transportadoras Veículos …" at bounding box center [336, 156] width 673 height 312
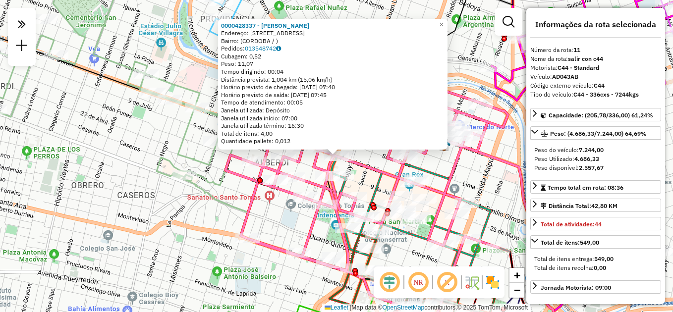
click at [381, 175] on icon at bounding box center [366, 204] width 282 height 228
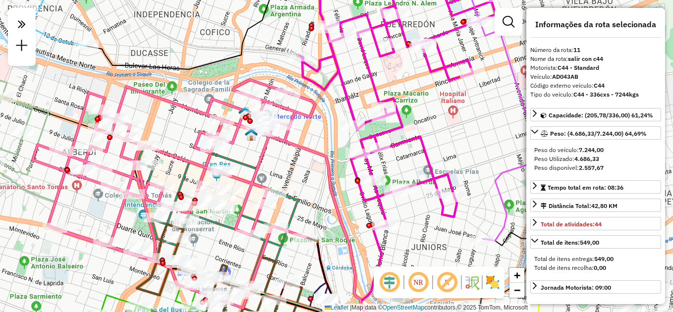
drag, startPoint x: 400, startPoint y: 189, endPoint x: 283, endPoint y: 160, distance: 120.5
click at [283, 160] on div "Janela de atendimento Grade de atendimento Capacidade Transportadoras Veículos …" at bounding box center [336, 156] width 673 height 312
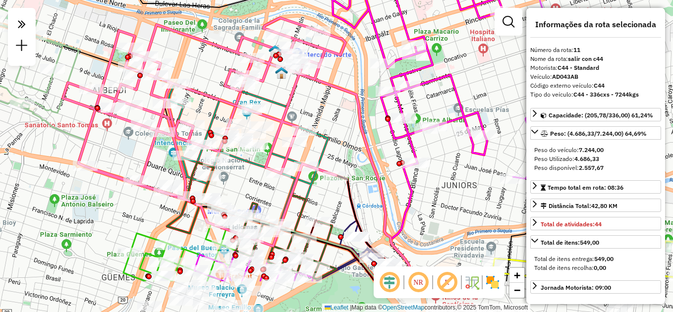
drag, startPoint x: 306, startPoint y: 160, endPoint x: 315, endPoint y: 150, distance: 13.3
click at [315, 150] on div "Janela de atendimento Grade de atendimento Capacidade Transportadoras Veículos …" at bounding box center [336, 156] width 673 height 312
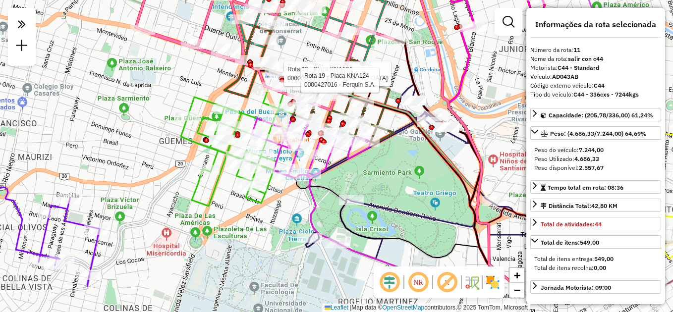
drag, startPoint x: 235, startPoint y: 270, endPoint x: 272, endPoint y: 225, distance: 58.4
click at [272, 225] on div "Rota 19 - Placa KNA124 0000456123 - Gralaudi S.A.S. Rota 19 - Placa KNA124 0000…" at bounding box center [336, 156] width 673 height 312
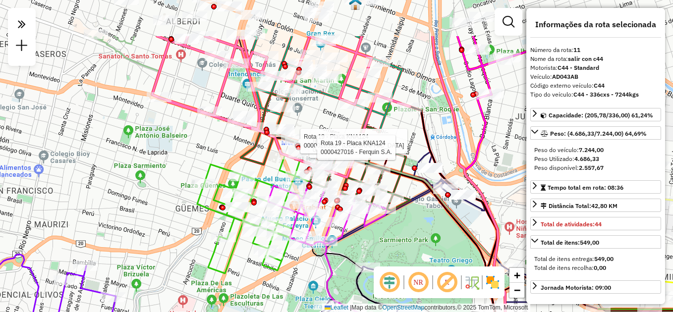
drag, startPoint x: 387, startPoint y: 165, endPoint x: 403, endPoint y: 232, distance: 68.7
click at [403, 232] on div "Rota 19 - Placa KNA124 0000456123 - Gralaudi S.A.S. Rota 19 - Placa KNA124 0000…" at bounding box center [336, 156] width 673 height 312
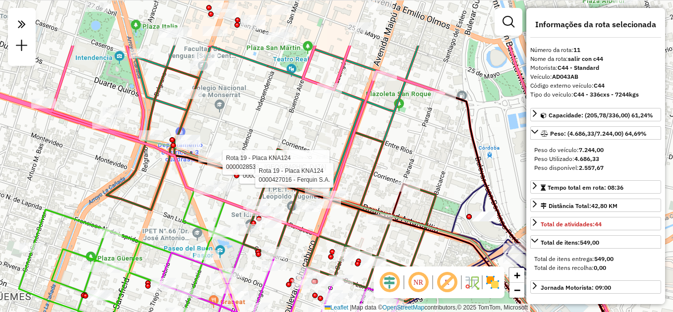
drag, startPoint x: 286, startPoint y: 37, endPoint x: 254, endPoint y: 129, distance: 97.5
click at [285, 134] on div "Rota 19 - Placa KNA124 0000456123 - Gralaudi S.A.S. Rota 19 - Placa KNA124 0000…" at bounding box center [336, 156] width 673 height 312
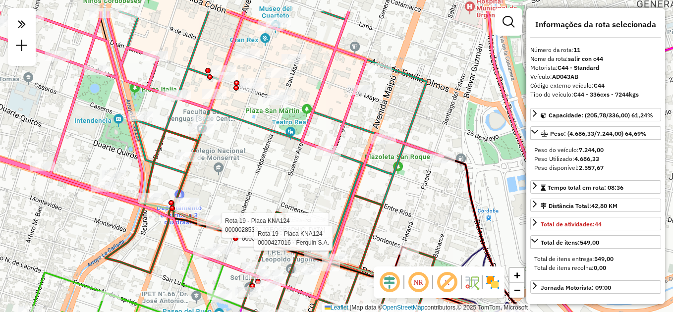
drag, startPoint x: 285, startPoint y: 136, endPoint x: 286, endPoint y: 190, distance: 54.5
click at [288, 191] on div "Rota 19 - Placa KNA124 0000456123 - Gralaudi S.A.S. Rota 19 - Placa KNA124 0000…" at bounding box center [336, 156] width 673 height 312
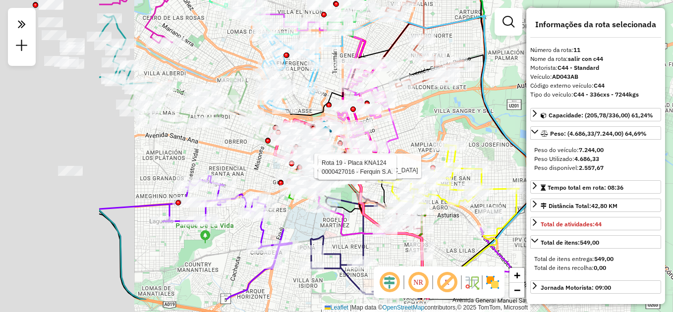
drag, startPoint x: 153, startPoint y: 201, endPoint x: 304, endPoint y: 137, distance: 164.3
click at [304, 139] on div "Rota 19 - Placa KNA124 0000456123 - Gralaudi S.A.S. Rota 19 - Placa KNA124 0000…" at bounding box center [336, 156] width 673 height 312
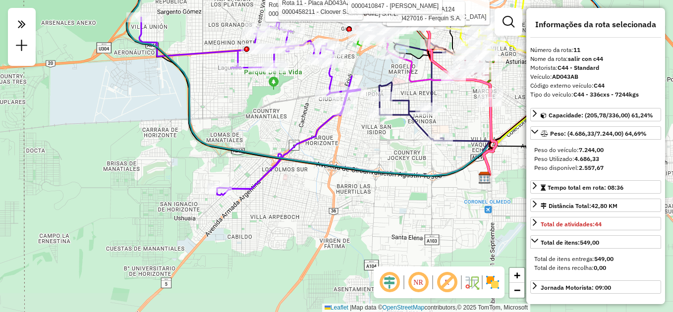
drag, startPoint x: 244, startPoint y: 226, endPoint x: 270, endPoint y: 109, distance: 119.6
click at [270, 109] on div "Rota 19 - Placa KNA124 0000456123 - Gralaudi S.A.S. Rota 19 - Placa KNA124 0000…" at bounding box center [336, 156] width 673 height 312
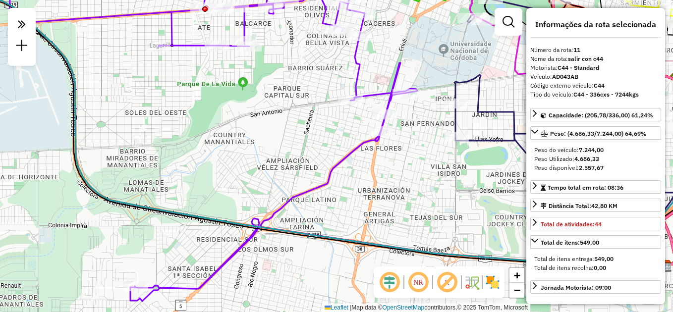
drag, startPoint x: 300, startPoint y: 103, endPoint x: 271, endPoint y: 231, distance: 131.5
click at [273, 228] on div "Rota 19 - Placa KNA124 0000456123 - Gralaudi S.A.S. Rota 19 - Placa KNA124 0000…" at bounding box center [336, 156] width 673 height 312
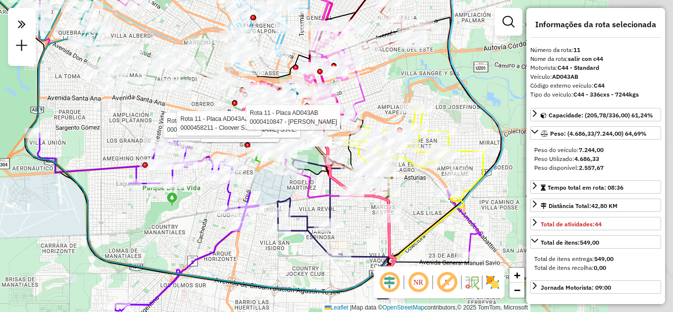
drag, startPoint x: 266, startPoint y: 196, endPoint x: 192, endPoint y: 206, distance: 74.5
click at [192, 206] on div "Rota 19 - Placa KNA124 0000456123 - Gralaudi S.A.S. Rota 19 - Placa KNA124 0000…" at bounding box center [336, 156] width 673 height 312
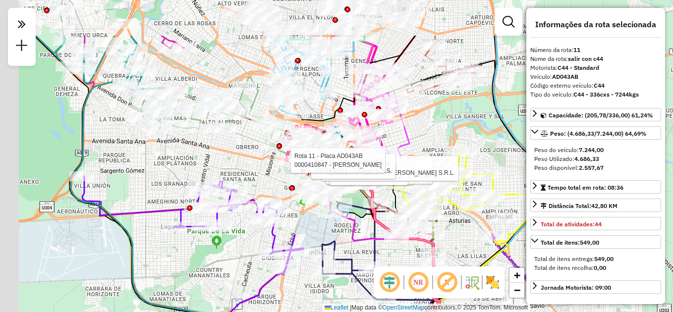
drag, startPoint x: 234, startPoint y: 169, endPoint x: 334, endPoint y: 230, distance: 117.8
click at [334, 231] on div "Rota 19 - Placa KNA124 0000456123 - Gralaudi S.A.S. Rota 19 - Placa KNA124 0000…" at bounding box center [336, 156] width 673 height 312
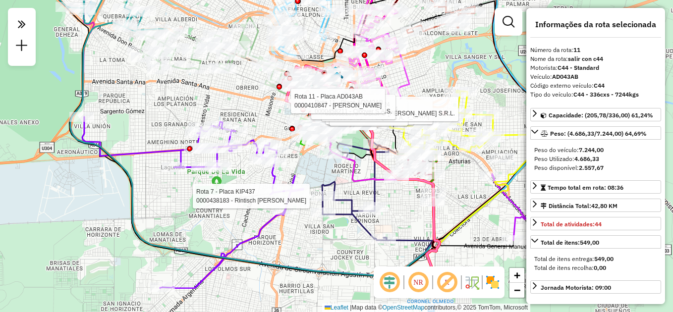
drag, startPoint x: 251, startPoint y: 162, endPoint x: 236, endPoint y: 108, distance: 56.6
click at [236, 108] on div "Rota 19 - Placa KNA124 0000456123 - Gralaudi S.A.S. Rota 19 - Placa KNA124 0000…" at bounding box center [336, 156] width 673 height 312
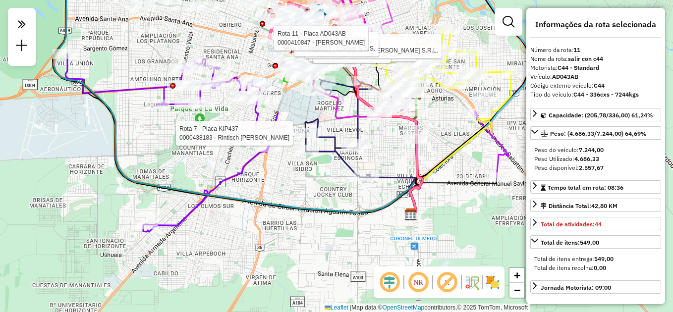
drag, startPoint x: 242, startPoint y: 176, endPoint x: 233, endPoint y: 147, distance: 30.7
click at [233, 147] on div "Rota 19 - Placa KNA124 0000456123 - Gralaudi S.A.S. Rota 19 - Placa KNA124 0000…" at bounding box center [336, 156] width 673 height 312
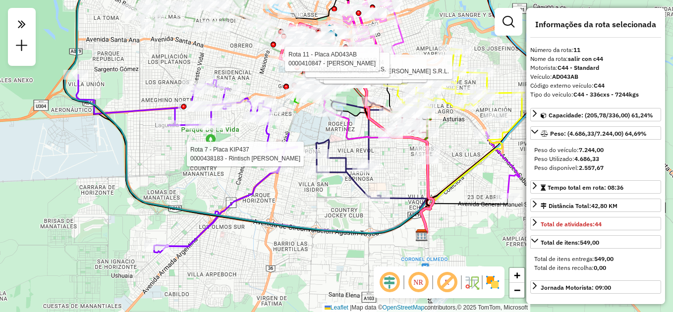
drag, startPoint x: 210, startPoint y: 135, endPoint x: 224, endPoint y: 165, distance: 33.0
click at [224, 165] on div "Rota 19 - Placa KNA124 0000456123 - Gralaudi S.A.S. Rota 19 - Placa KNA124 0000…" at bounding box center [336, 156] width 673 height 312
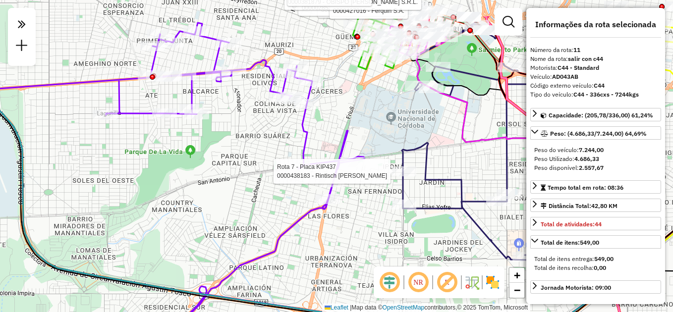
drag, startPoint x: 294, startPoint y: 199, endPoint x: 281, endPoint y: 245, distance: 48.0
click at [286, 247] on div "Rota 19 - Placa KNA124 0000456123 - Gralaudi S.A.S. Rota 19 - Placa KNA124 0000…" at bounding box center [336, 156] width 673 height 312
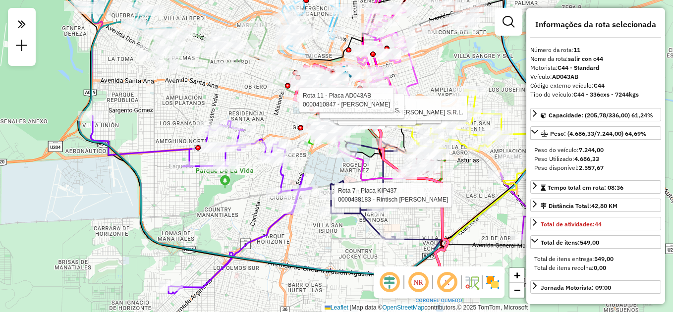
drag, startPoint x: 173, startPoint y: 189, endPoint x: 220, endPoint y: 228, distance: 61.3
click at [221, 233] on div "Rota 19 - Placa KNA124 0000456123 - Gralaudi S.A.S. Rota 19 - Placa KNA124 0000…" at bounding box center [336, 156] width 673 height 312
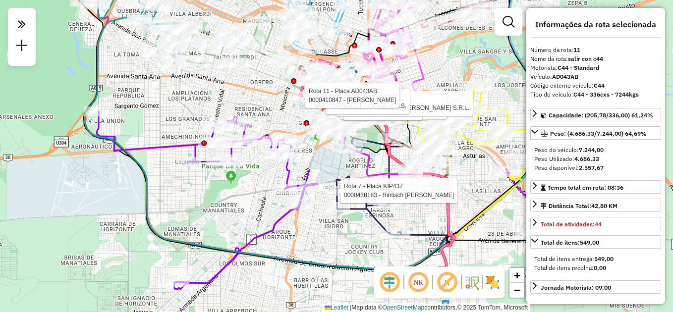
drag, startPoint x: 211, startPoint y: 153, endPoint x: 169, endPoint y: 104, distance: 64.0
click at [169, 104] on div "Rota 19 - Placa KNA124 0000456123 - Gralaudi S.A.S. Rota 19 - Placa KNA124 0000…" at bounding box center [336, 156] width 673 height 312
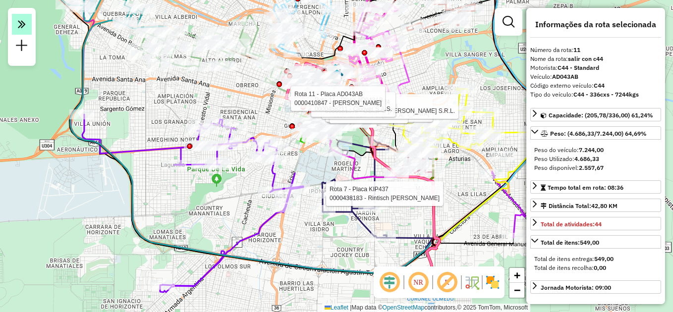
click at [20, 20] on icon at bounding box center [22, 24] width 8 height 14
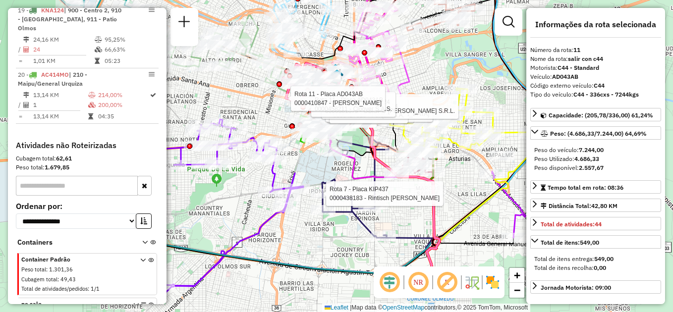
scroll to position [1339, 0]
click at [478, 204] on icon at bounding box center [479, 203] width 104 height 143
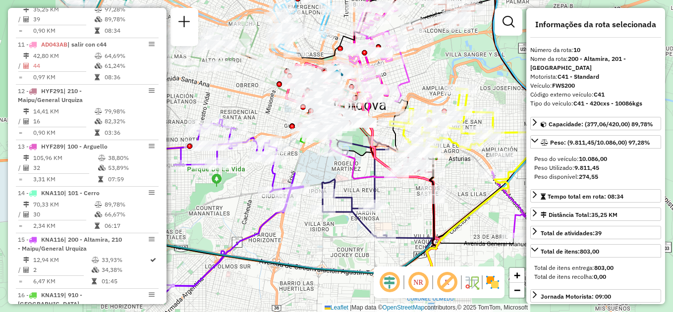
scroll to position [816, 0]
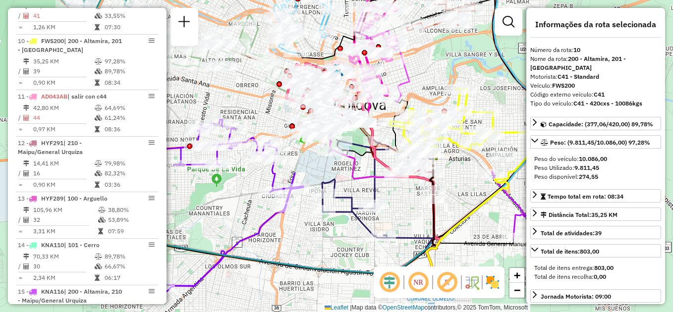
click at [465, 192] on div "Janela de atendimento Grade de atendimento Capacidade Transportadoras Veículos …" at bounding box center [336, 156] width 673 height 312
